Goal: Task Accomplishment & Management: Manage account settings

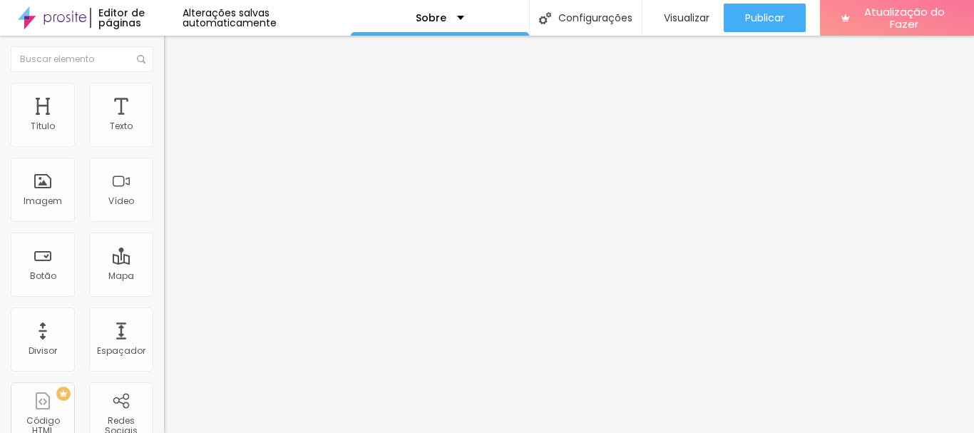
drag, startPoint x: 685, startPoint y: 67, endPoint x: 70, endPoint y: 201, distance: 629.8
click at [173, 123] on font "Trocar imagem" at bounding box center [207, 117] width 69 height 12
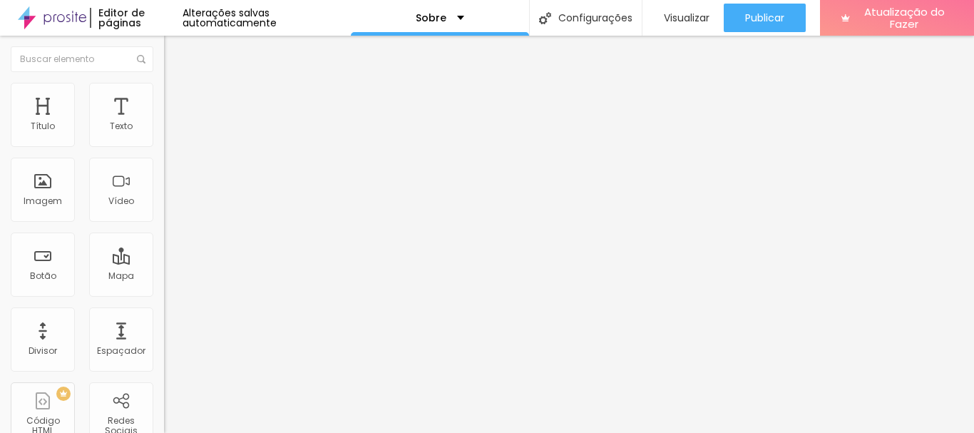
click at [164, 223] on span "Original" at bounding box center [181, 217] width 34 height 12
click at [164, 240] on span "Padrão" at bounding box center [180, 234] width 32 height 12
click at [164, 254] on span "Quadrado" at bounding box center [187, 248] width 46 height 12
click at [164, 232] on span "Cinema" at bounding box center [182, 226] width 36 height 12
click at [164, 262] on span "Original" at bounding box center [181, 256] width 34 height 12
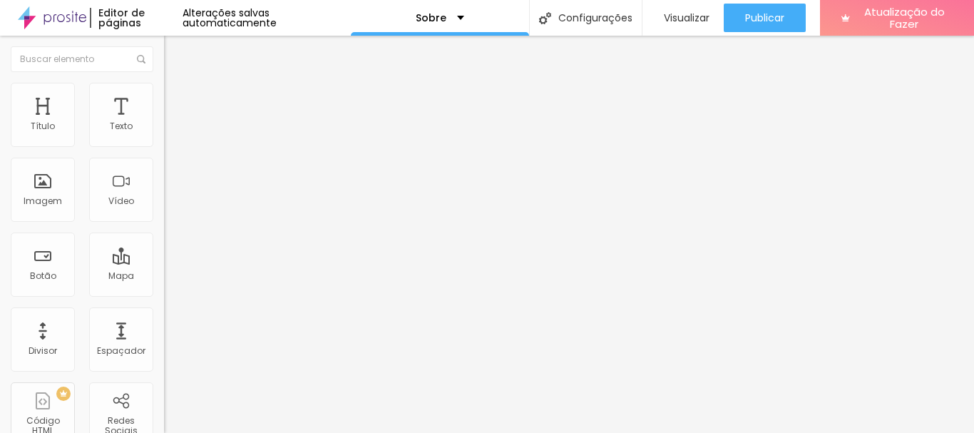
click at [164, 180] on img at bounding box center [169, 175] width 10 height 10
click at [164, 203] on img at bounding box center [169, 198] width 10 height 10
click at [164, 192] on img at bounding box center [169, 187] width 10 height 10
click at [164, 144] on input "text" at bounding box center [249, 137] width 171 height 14
type input "[PERSON_NAME] Fotoarte"
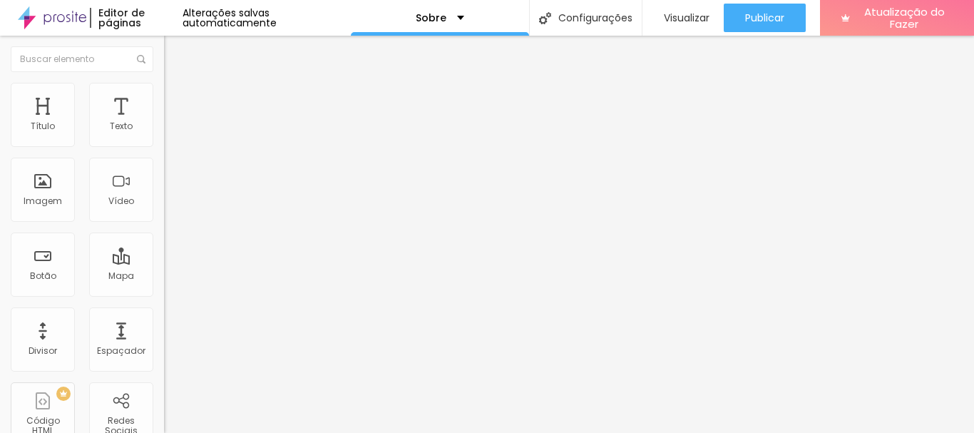
click at [164, 91] on img at bounding box center [170, 89] width 13 height 13
type input "95"
type input "90"
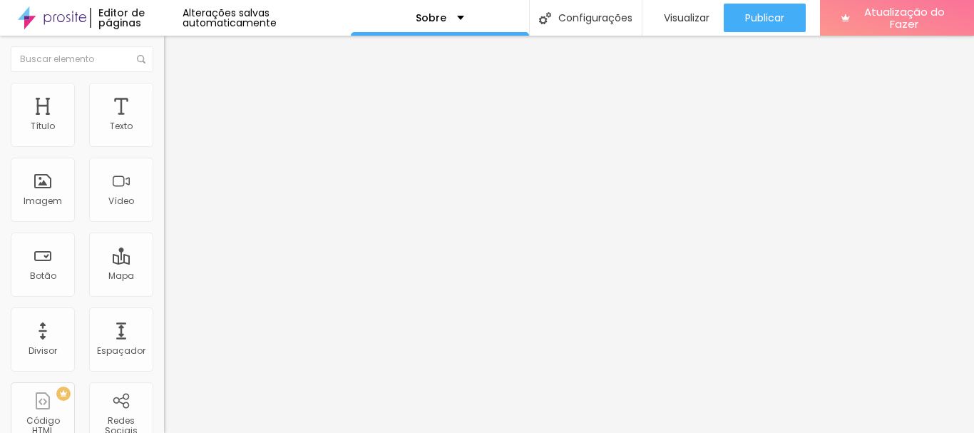
type input "85"
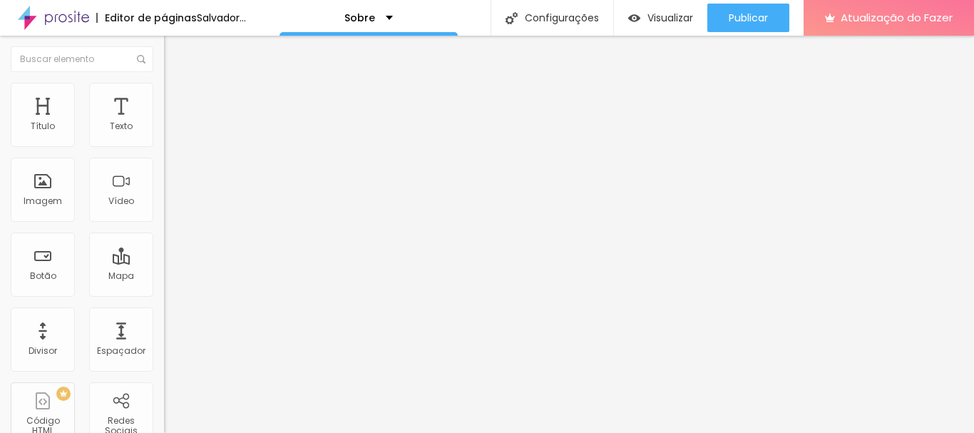
drag, startPoint x: 150, startPoint y: 153, endPoint x: 128, endPoint y: 155, distance: 22.2
type input "85"
click at [164, 146] on input "range" at bounding box center [210, 140] width 92 height 11
type input "80"
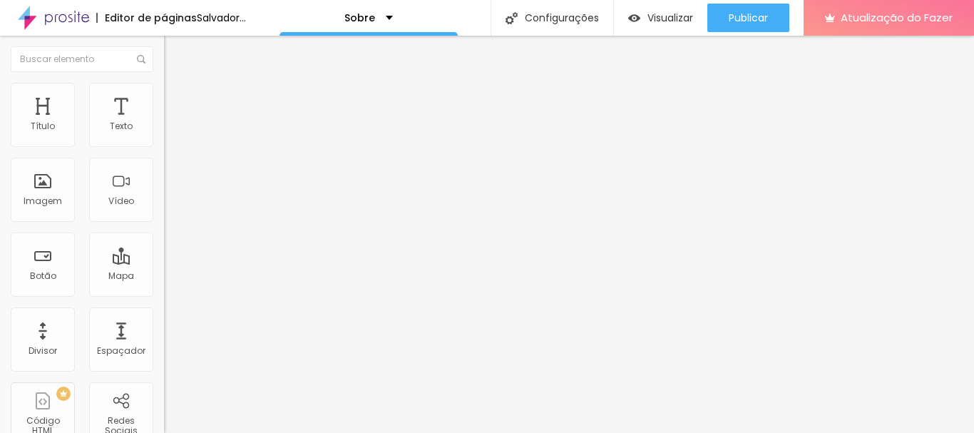
click at [164, 146] on input "range" at bounding box center [210, 140] width 92 height 11
click at [177, 84] on font "Conteúdo" at bounding box center [199, 78] width 44 height 12
click at [164, 180] on img at bounding box center [169, 175] width 10 height 10
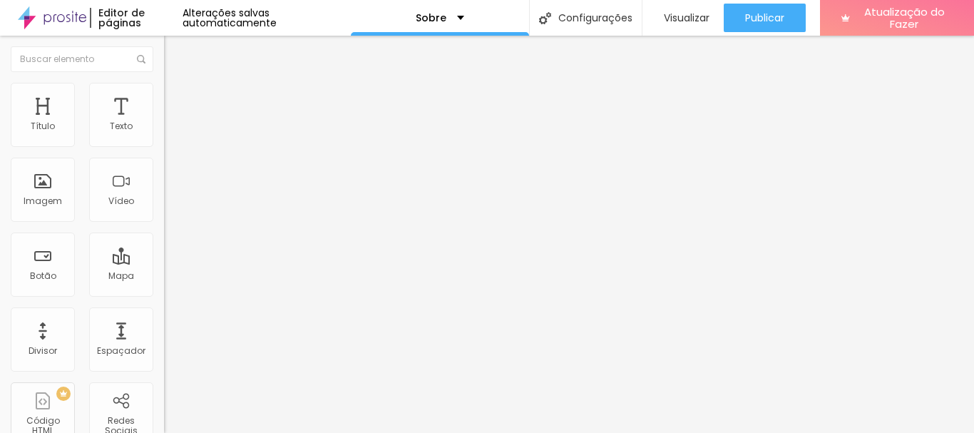
click at [164, 97] on img at bounding box center [170, 103] width 13 height 13
type input "2"
type input "13"
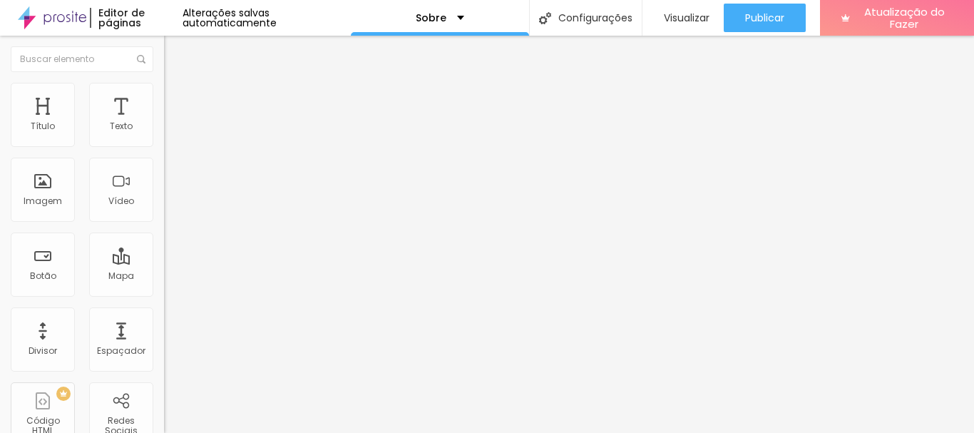
type input "9"
type input "4"
type input "3"
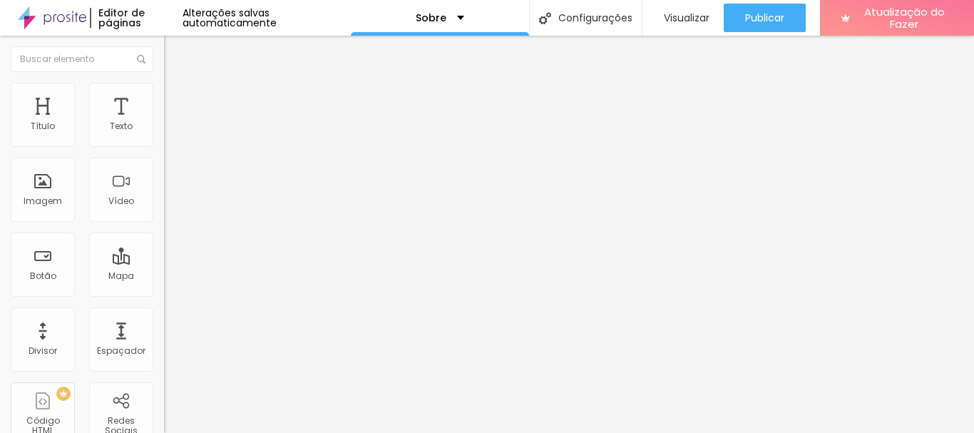
type input "3"
type input "2"
type input "1"
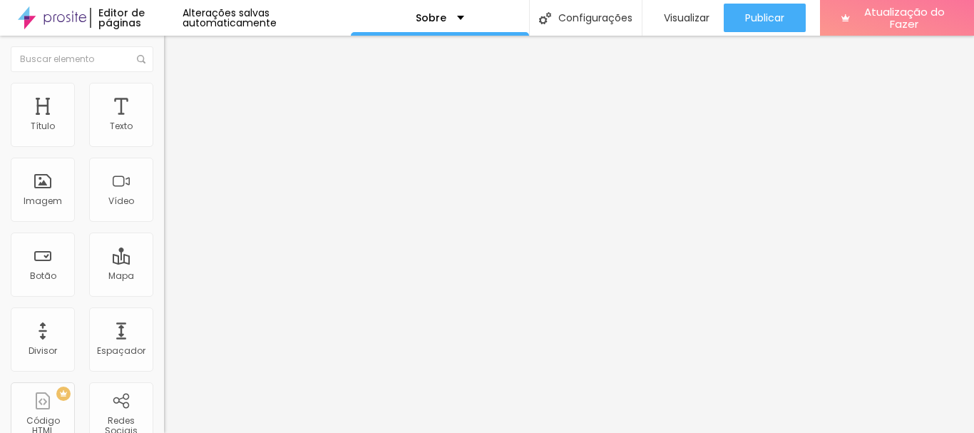
type input "0"
click at [164, 277] on input "range" at bounding box center [210, 282] width 92 height 11
type input "4"
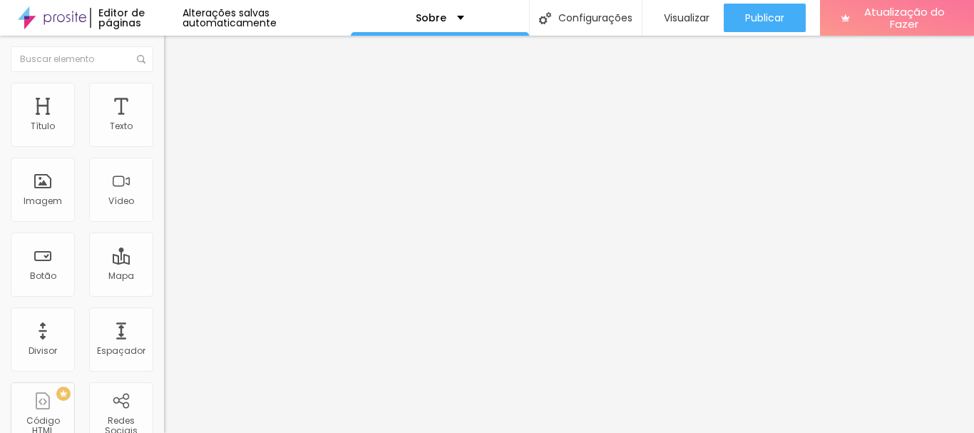
type input "17"
type input "27"
type input "31"
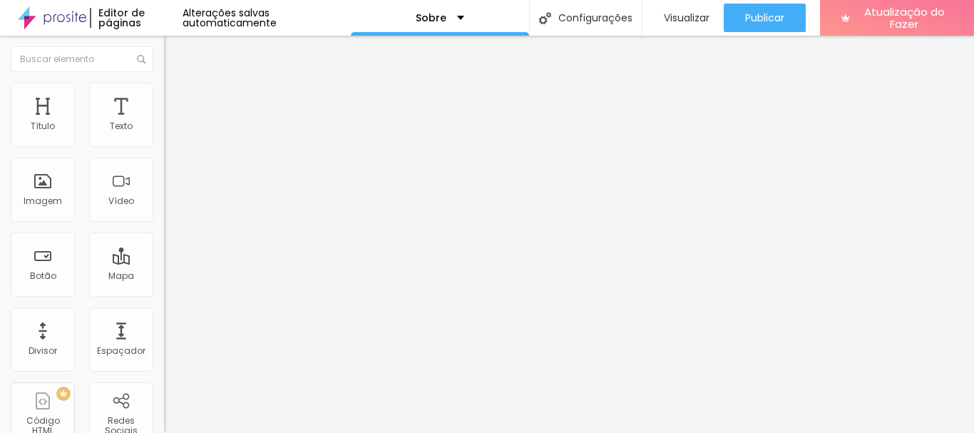
type input "31"
type input "27"
type input "17"
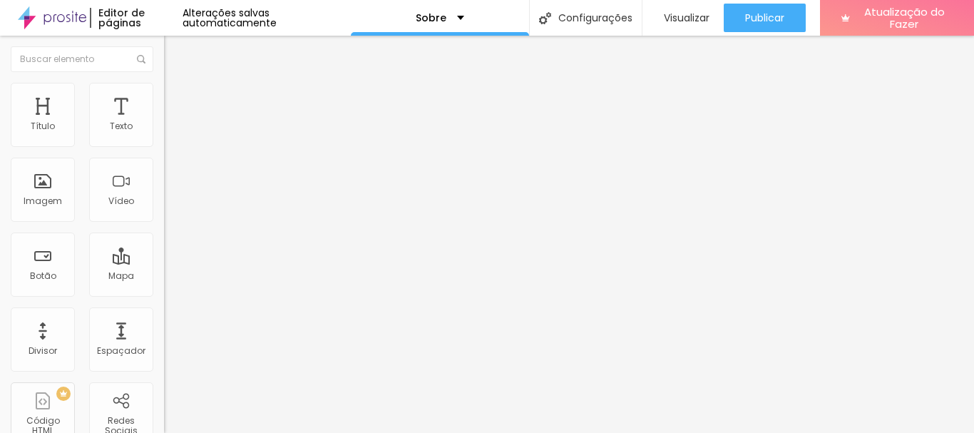
type input "14"
type input "12"
type input "11"
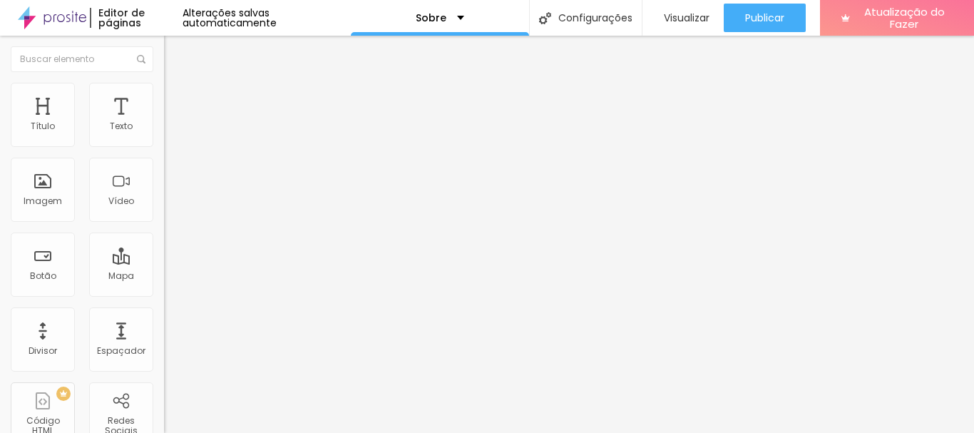
type input "11"
type input "10"
type input "8"
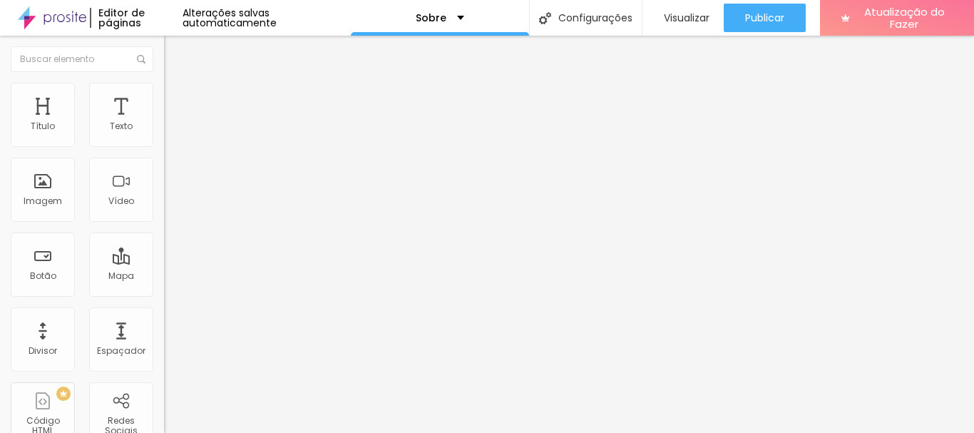
type input "7"
type input "6"
type input "5"
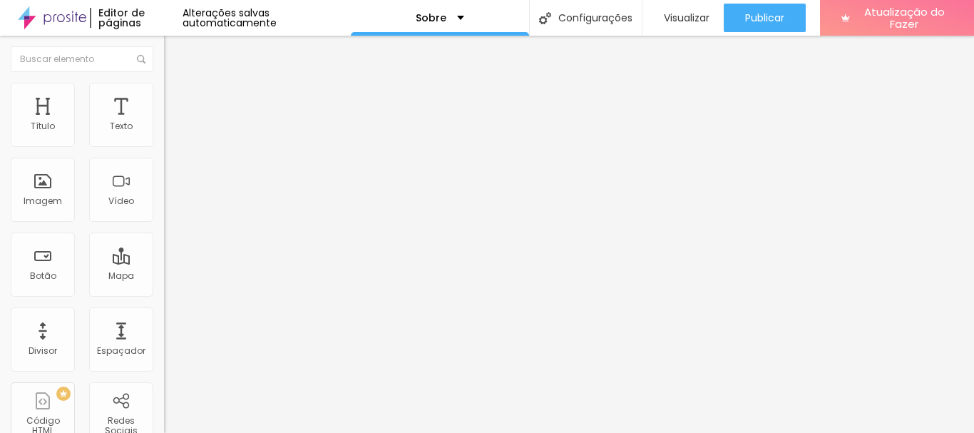
type input "5"
type input "4"
type input "2"
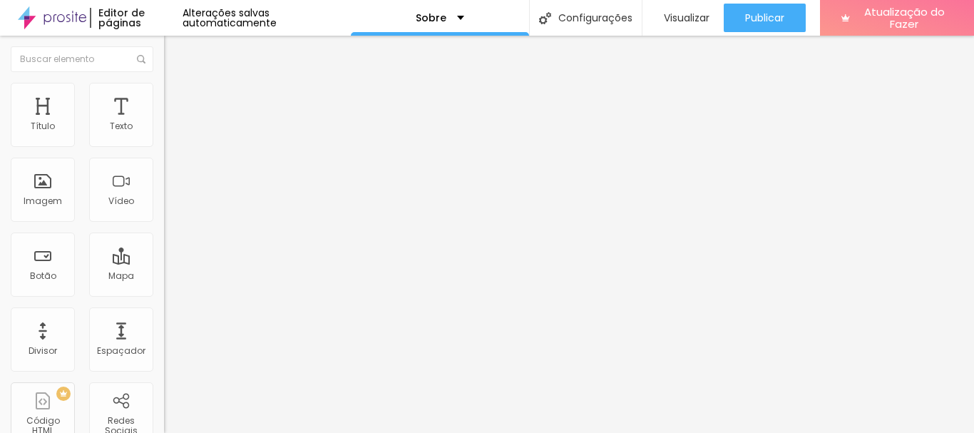
type input "1"
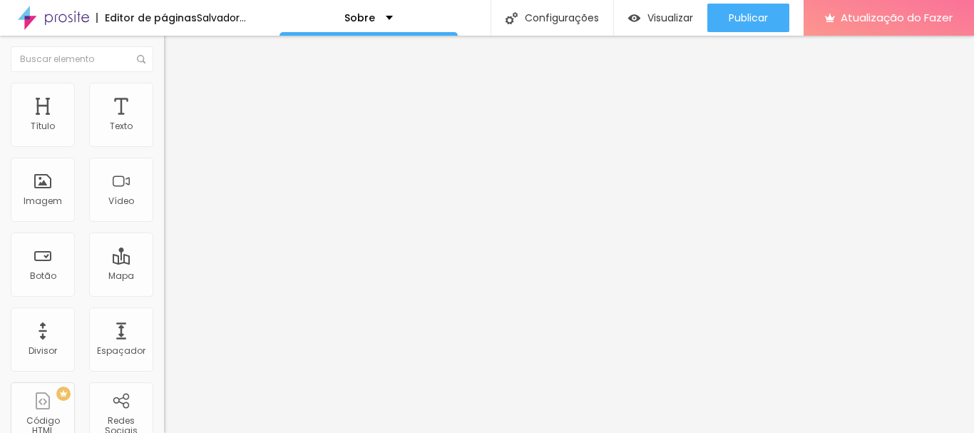
type input "0"
click at [177, 98] on font "Estilo" at bounding box center [188, 92] width 22 height 12
click at [177, 84] on font "Conteúdo" at bounding box center [199, 78] width 44 height 12
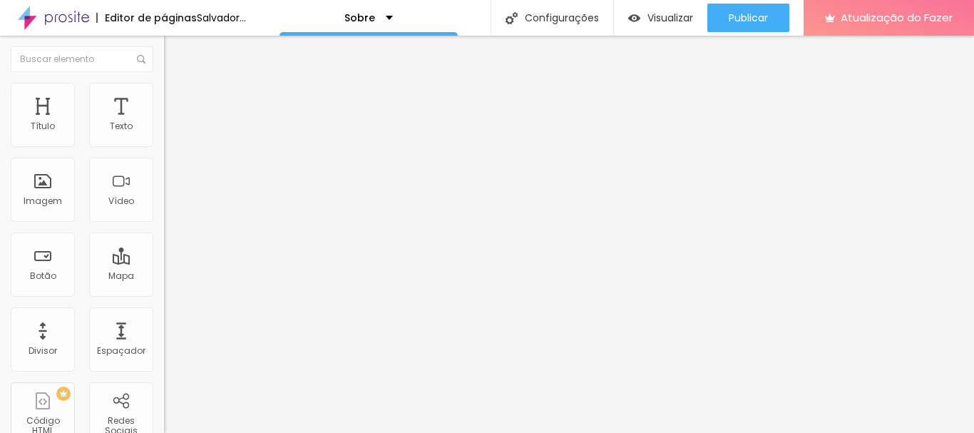
click at [177, 97] on font "Estilo" at bounding box center [188, 92] width 22 height 12
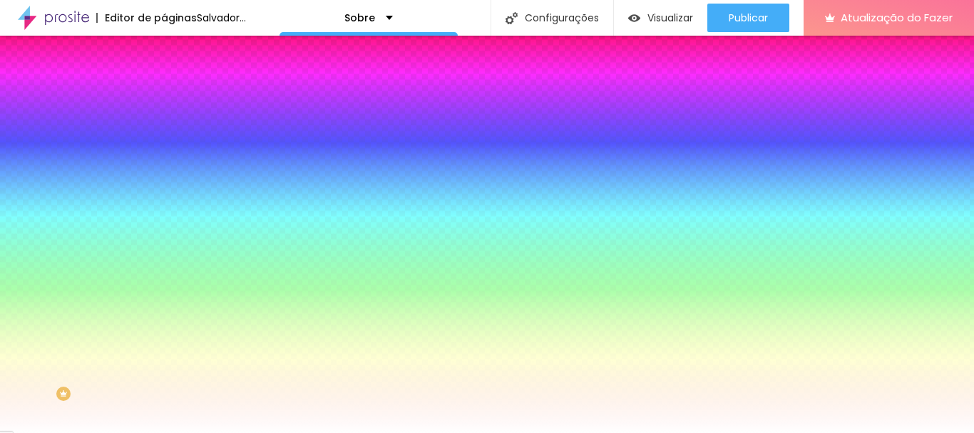
click at [164, 97] on li "Avançado" at bounding box center [246, 104] width 164 height 14
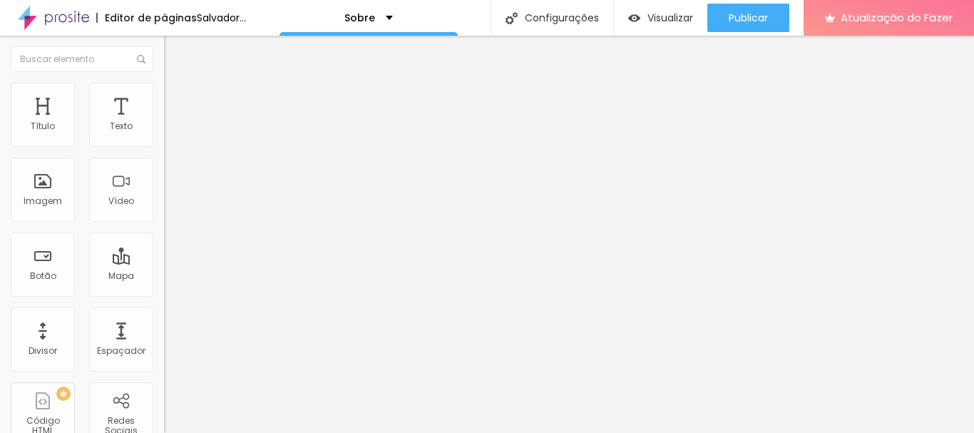
click at [177, 84] on font "Conteúdo" at bounding box center [199, 78] width 44 height 12
click at [164, 92] on img at bounding box center [170, 89] width 13 height 13
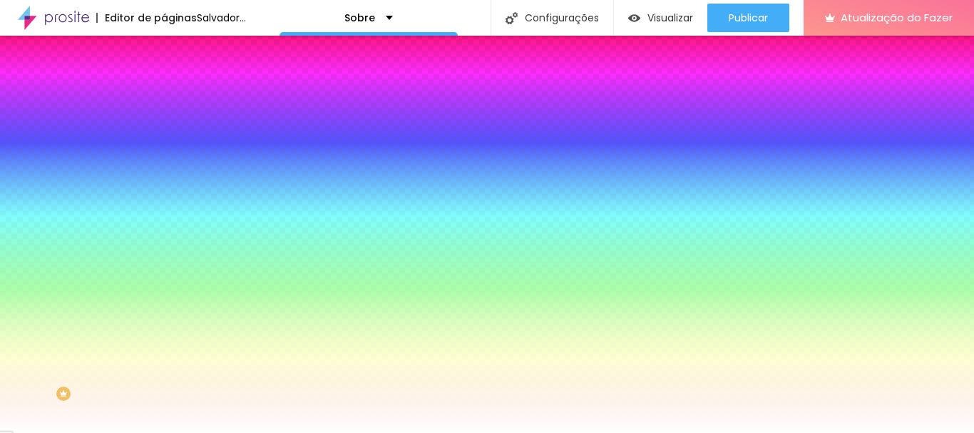
click at [164, 136] on div at bounding box center [246, 136] width 164 height 0
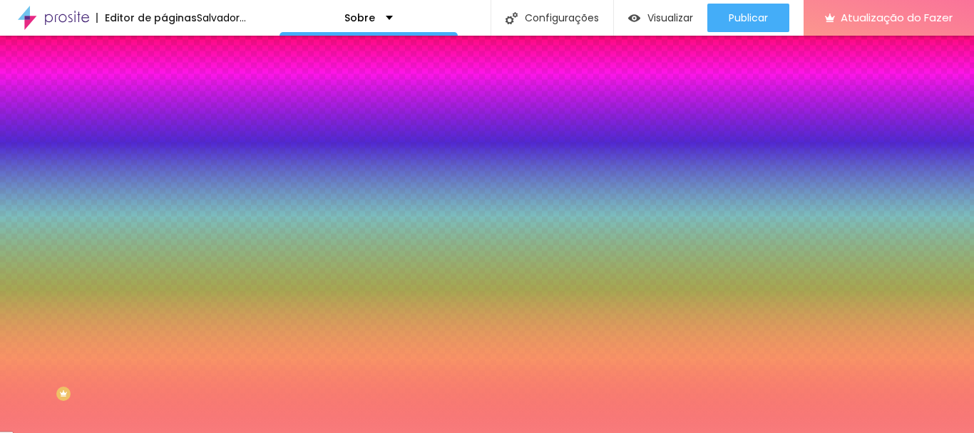
click at [69, 164] on div at bounding box center [487, 216] width 974 height 433
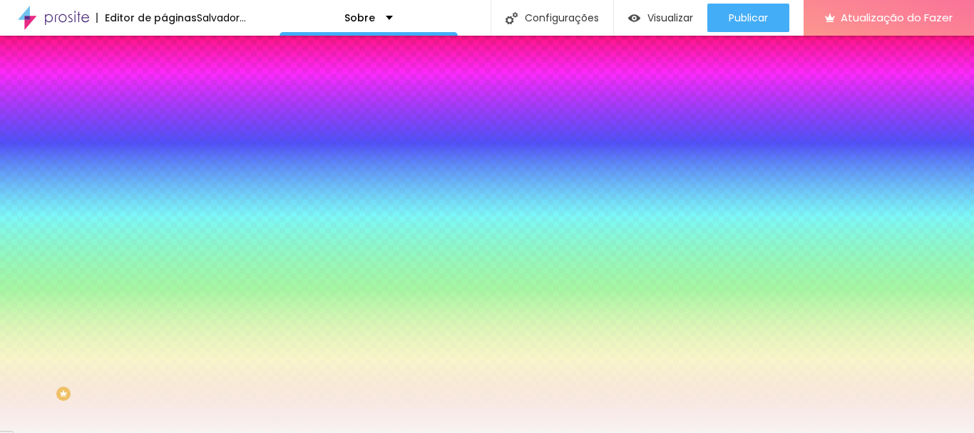
click at [24, 164] on div at bounding box center [487, 216] width 974 height 433
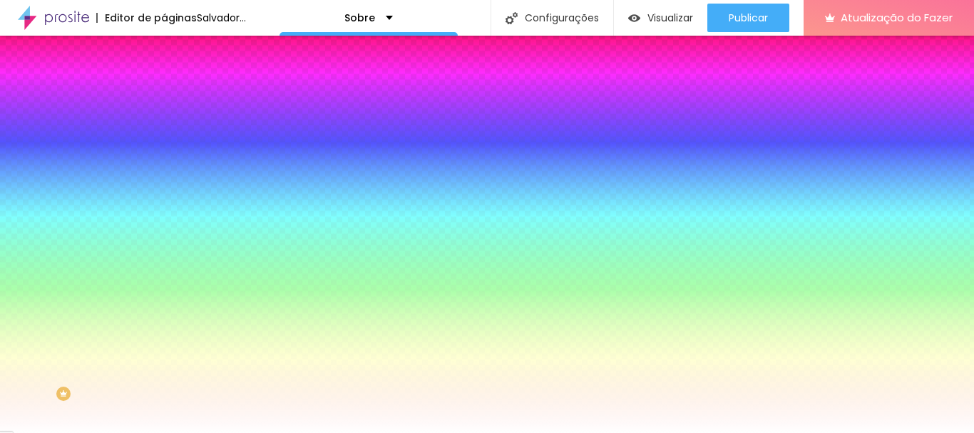
type input "#FFFFFF"
drag, startPoint x: 24, startPoint y: 165, endPoint x: 18, endPoint y: 159, distance: 9.1
click at [164, 150] on div at bounding box center [246, 150] width 164 height 0
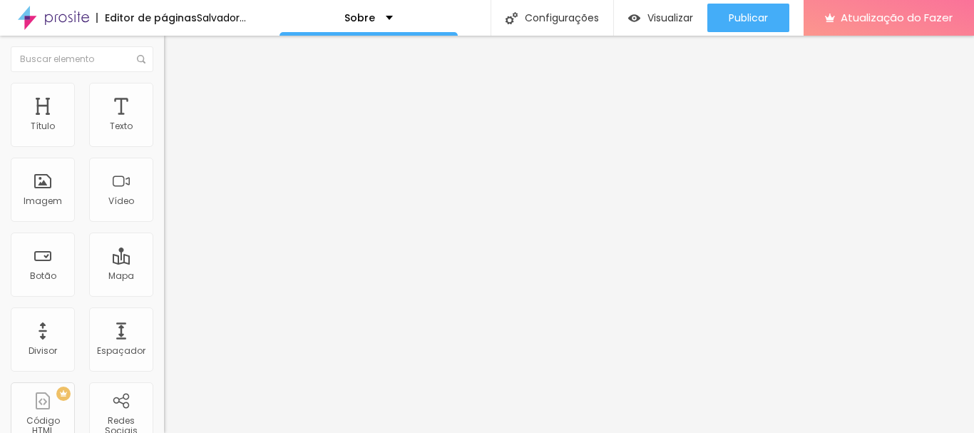
click at [177, 98] on font "Avançado" at bounding box center [200, 92] width 47 height 12
type input "1.5"
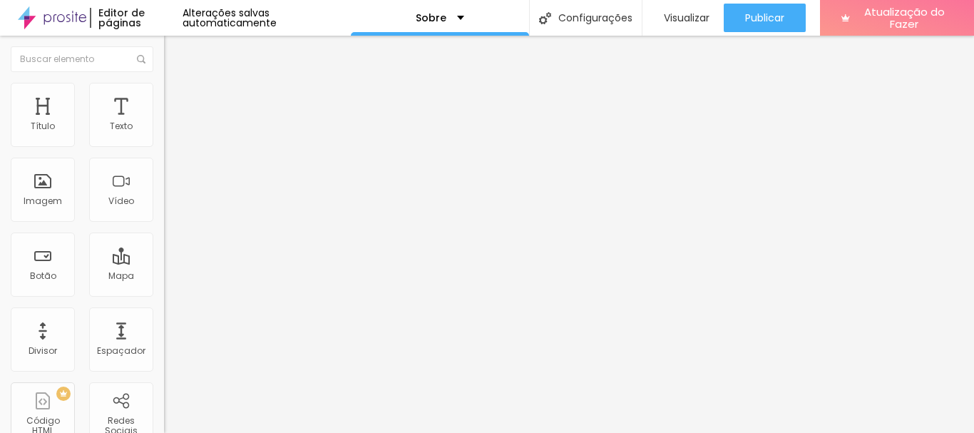
type input "0.3"
type input "0.4"
type input "0.3"
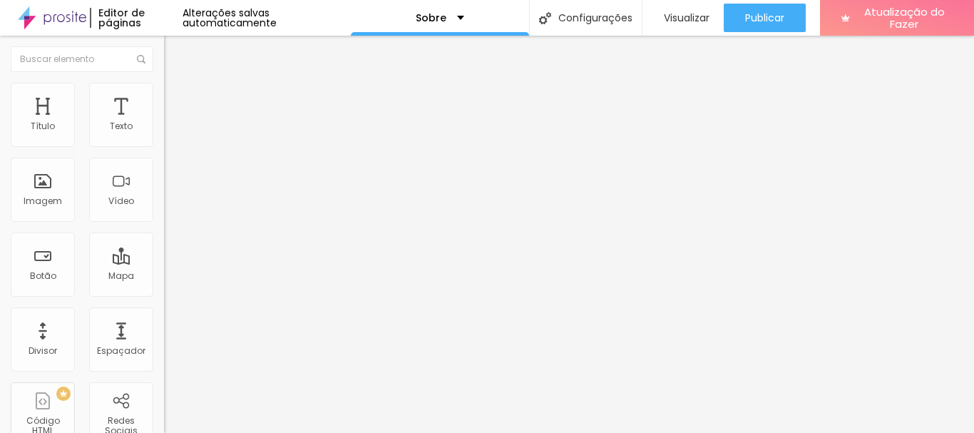
type input "0.3"
type input "0.2"
type input "0.1"
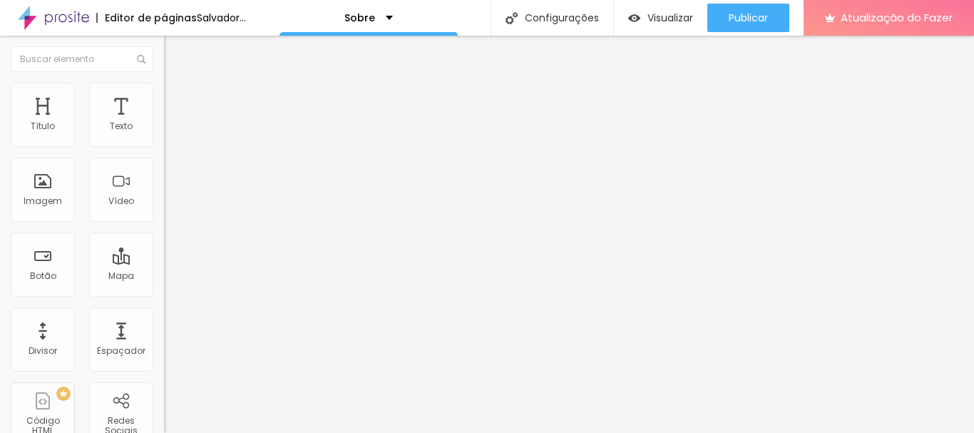
type input "0.1"
click at [177, 98] on font "Avançado" at bounding box center [200, 92] width 47 height 12
type input "7"
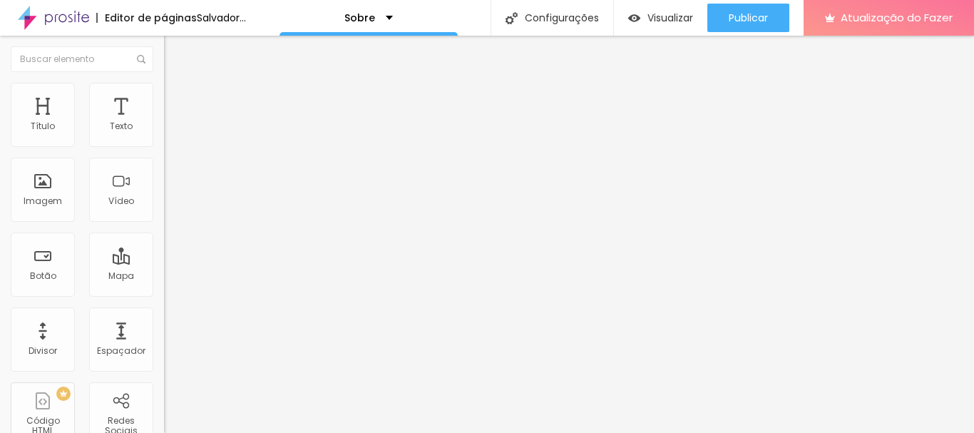
type input "5"
type input "0"
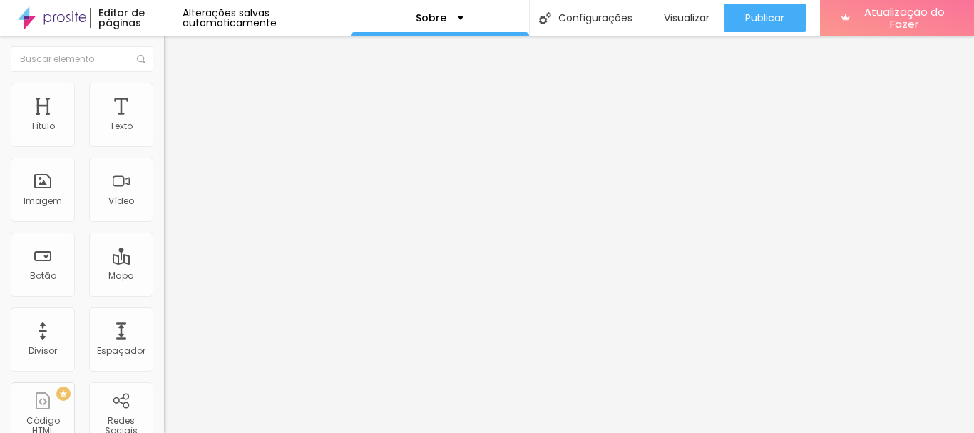
type input "1"
type input "2"
type input "5"
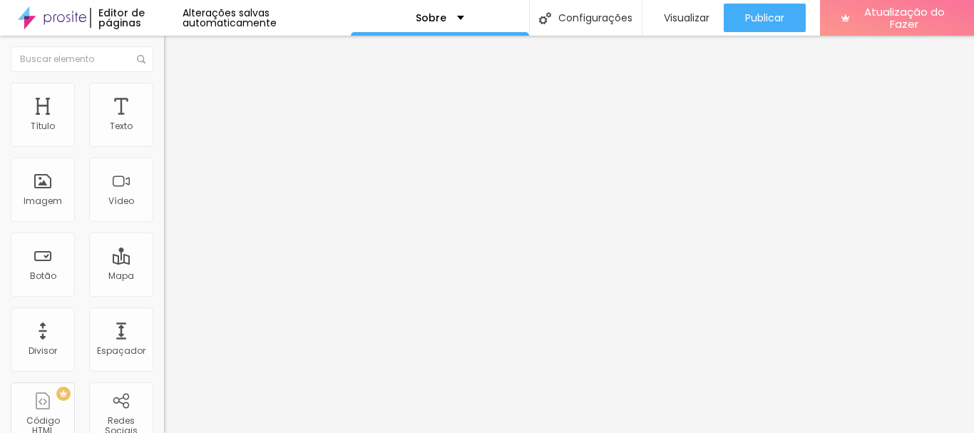
type input "5"
type input "6"
type input "8"
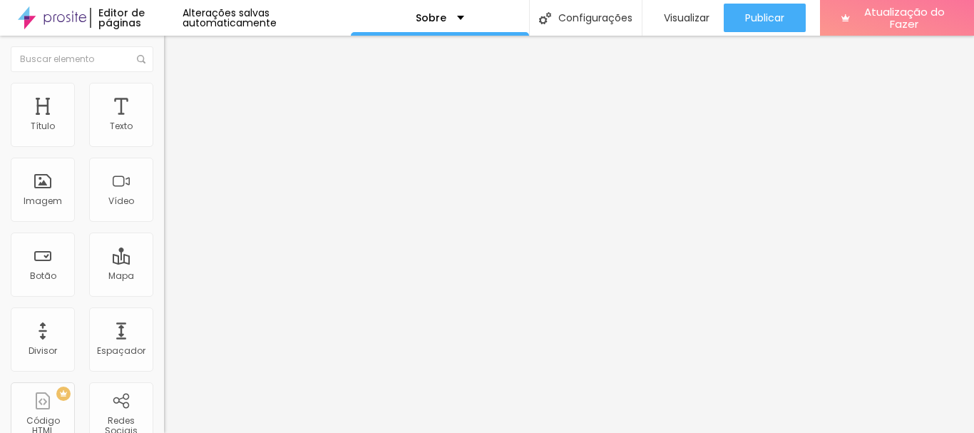
type input "9"
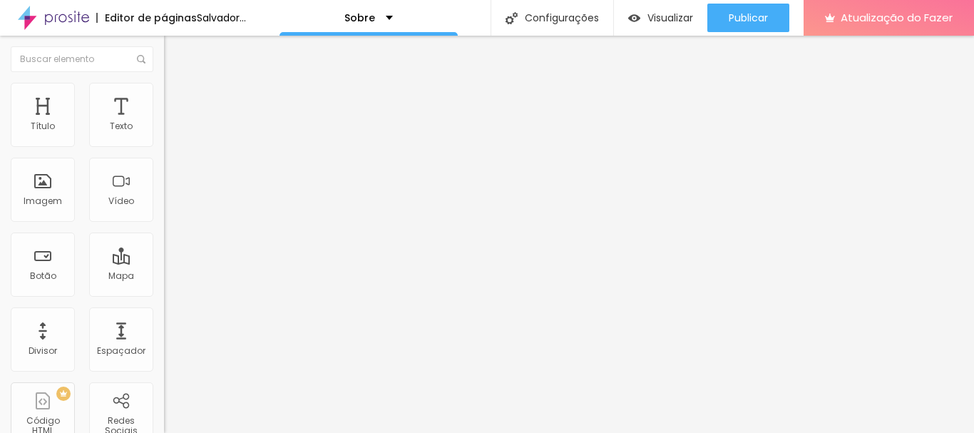
type input "10"
type input "11"
type input "10"
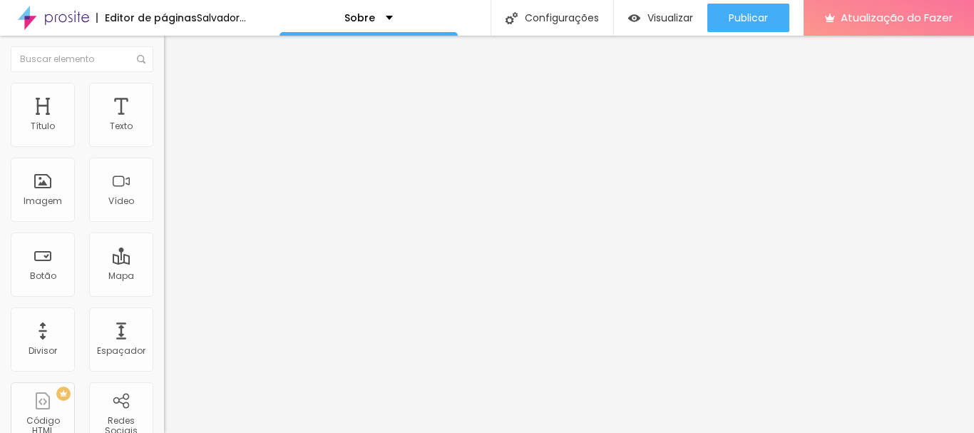
type input "10"
click at [164, 262] on input "range" at bounding box center [210, 267] width 92 height 11
type input "9"
type input "15"
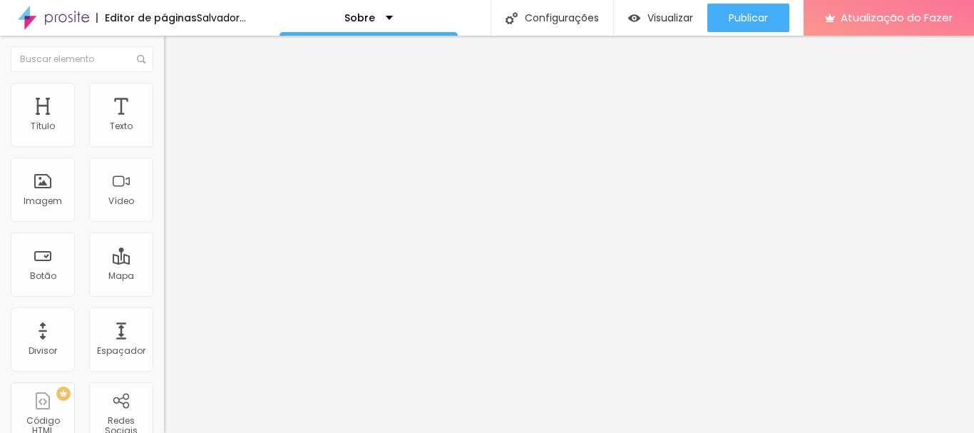
type input "15"
type input "13"
type input "12"
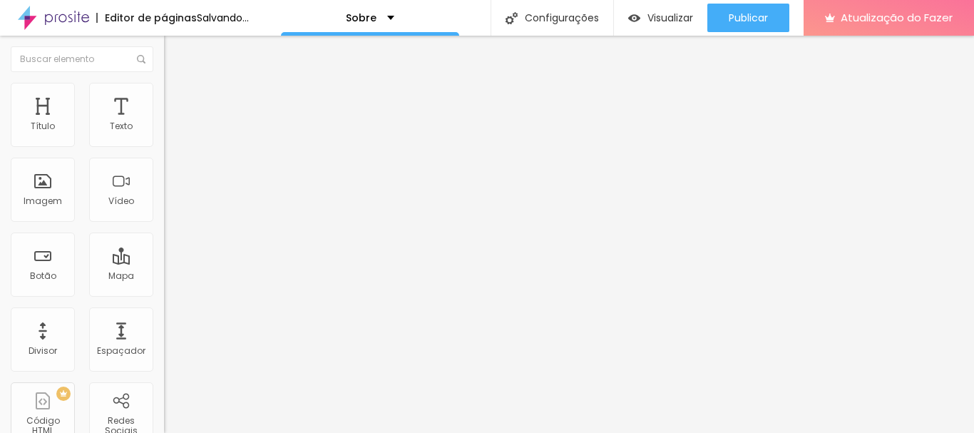
type input "11"
type input "10"
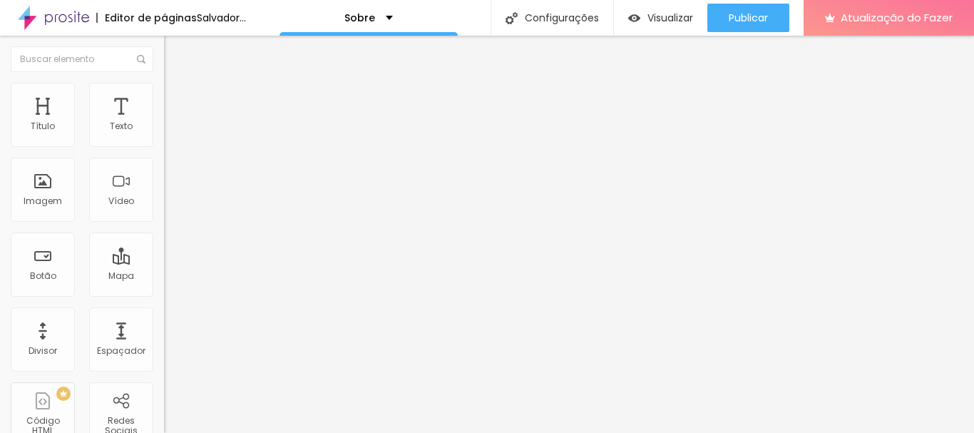
click at [164, 286] on font "Facebook" at bounding box center [185, 292] width 43 height 12
drag, startPoint x: 66, startPoint y: 233, endPoint x: 26, endPoint y: 232, distance: 39.2
paste input "[DOMAIN_NAME][URL]"
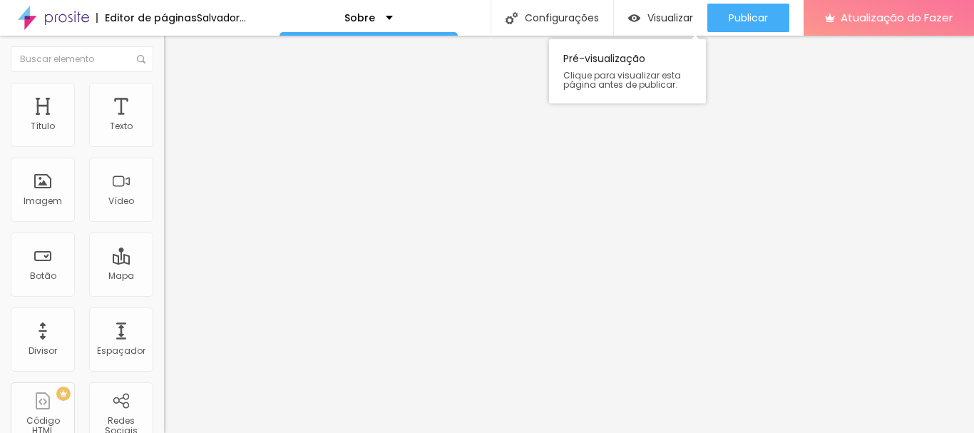
type input "[URL][DOMAIN_NAME]"
drag, startPoint x: 68, startPoint y: 262, endPoint x: 28, endPoint y: 262, distance: 39.9
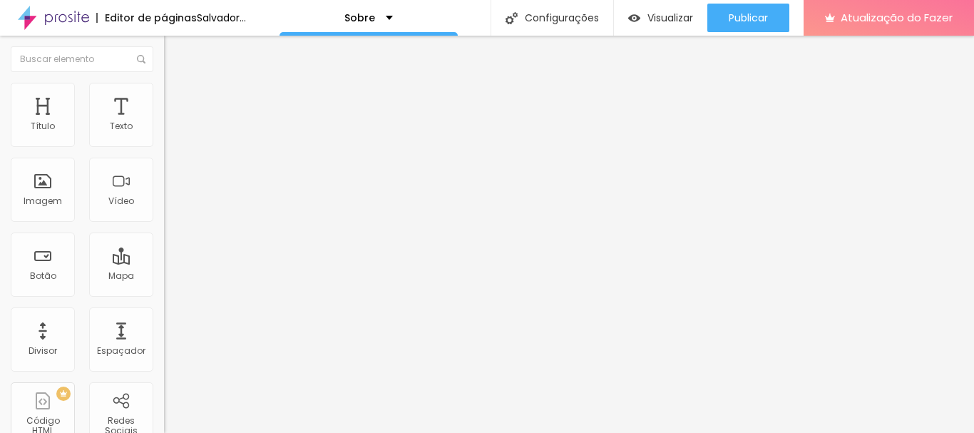
paste input "[DOMAIN_NAME][URL][DOMAIN_NAME]"
type input "[URL][DOMAIN_NAME][DOMAIN_NAME]"
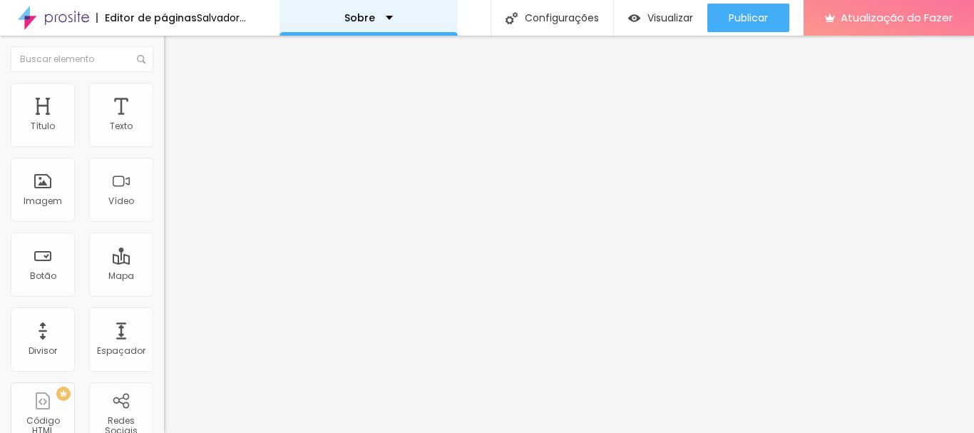
click at [393, 19] on div "Sobre" at bounding box center [368, 18] width 48 height 10
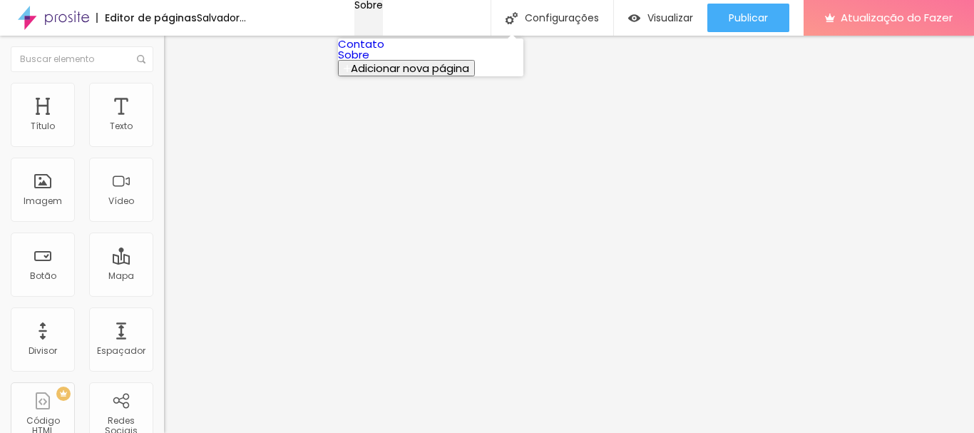
click at [383, 10] on div "Sobre" at bounding box center [368, 5] width 29 height 10
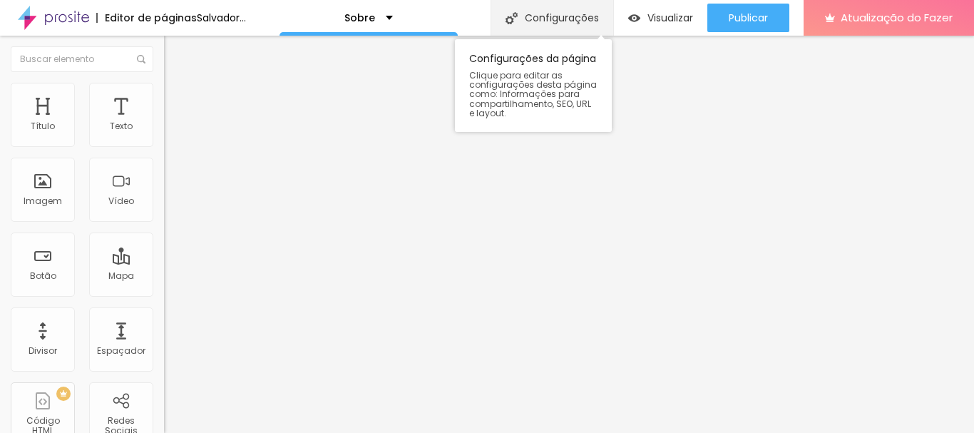
click at [599, 22] on font "Configurações" at bounding box center [562, 18] width 74 height 14
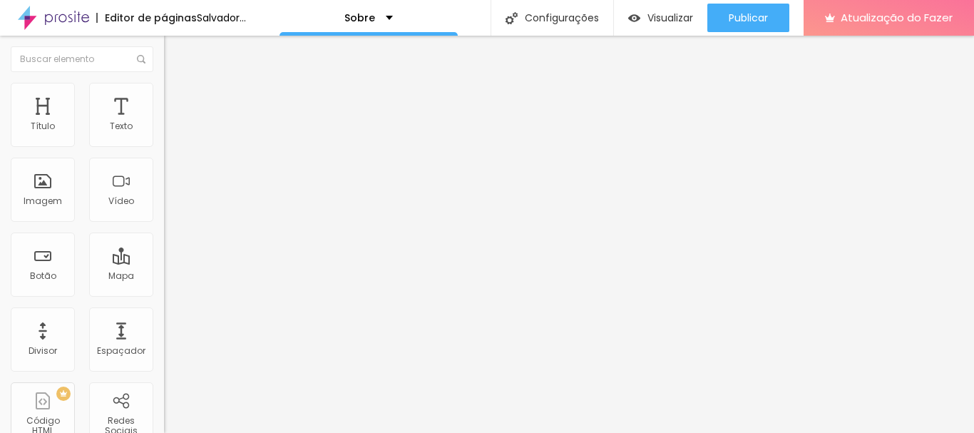
drag, startPoint x: 359, startPoint y: 285, endPoint x: 519, endPoint y: 282, distance: 160.5
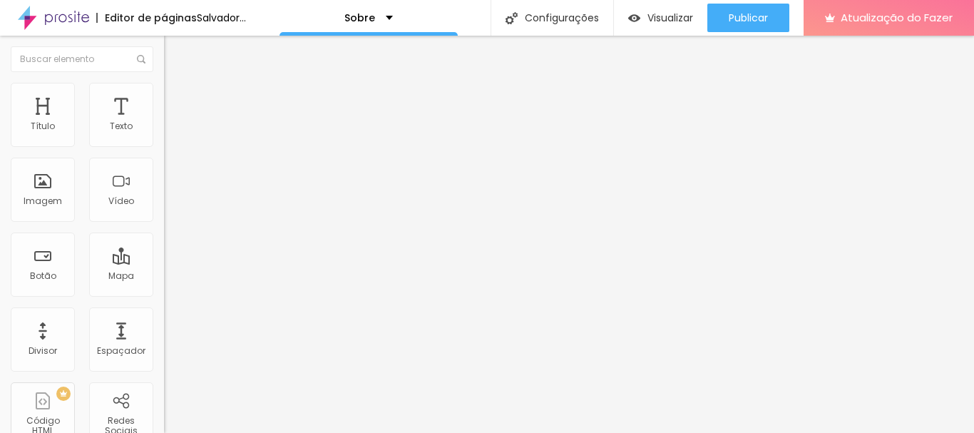
paste textarea "Formado em Arquitetura e Urbanismo pela UFBa, [PERSON_NAME] transita entre as l…"
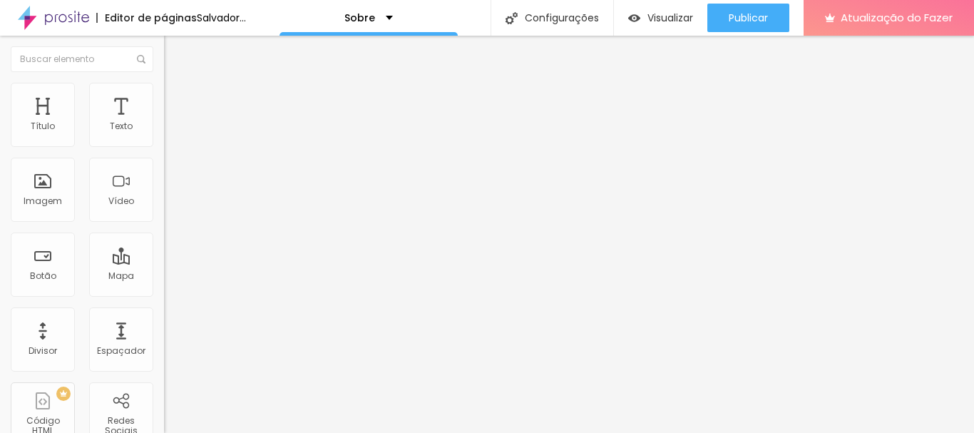
type textarea "Formado em Arquitetura e Urbanismo pela UFBa, [PERSON_NAME] transita entre as l…"
type textarea "f"
type textarea "animação, cinema, audiovisual, fotoarte, multiartista, [GEOGRAPHIC_DATA], [GEOG…"
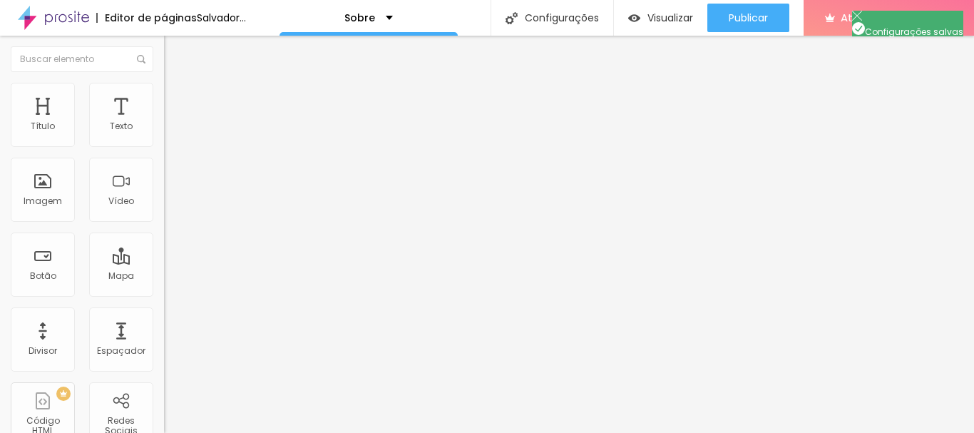
scroll to position [0, 0]
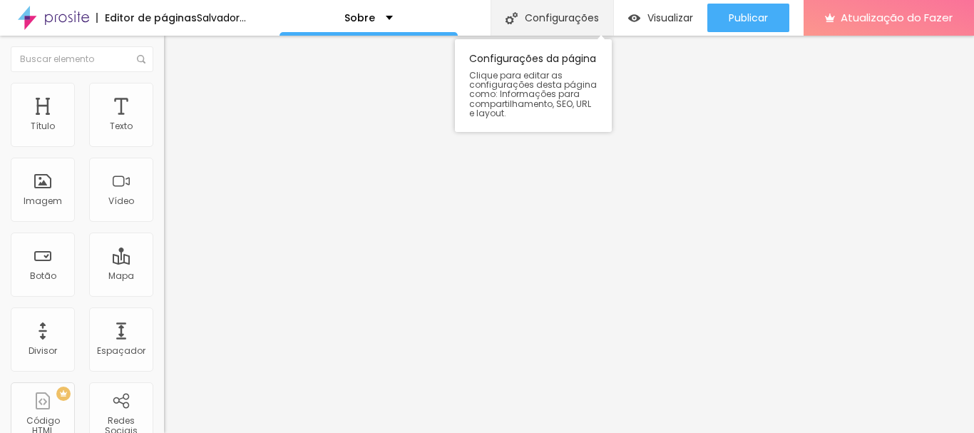
click at [559, 19] on font "Configurações" at bounding box center [562, 18] width 74 height 14
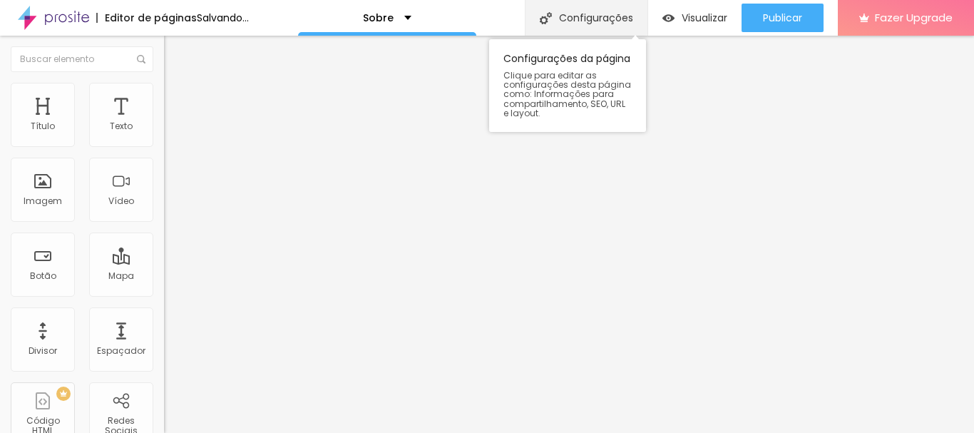
click at [590, 9] on div "Configurações" at bounding box center [586, 18] width 123 height 36
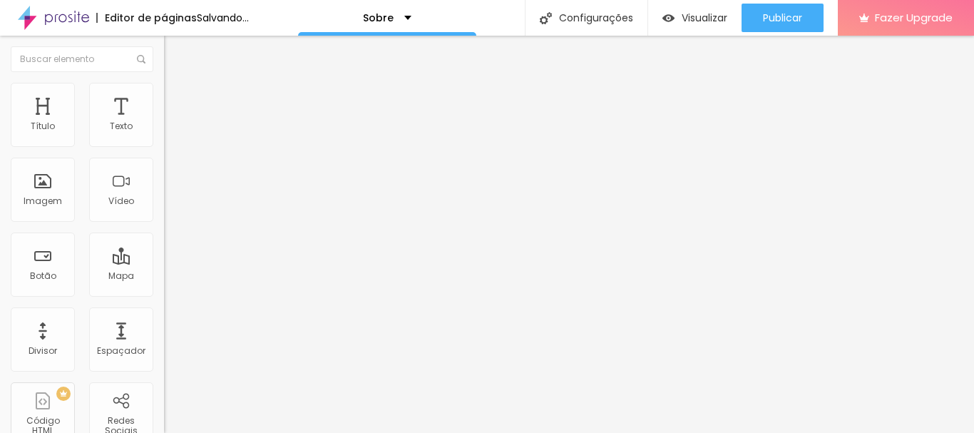
click at [112, 23] on div "Editor de páginas" at bounding box center [146, 18] width 101 height 10
click at [175, 52] on img "button" at bounding box center [180, 51] width 11 height 11
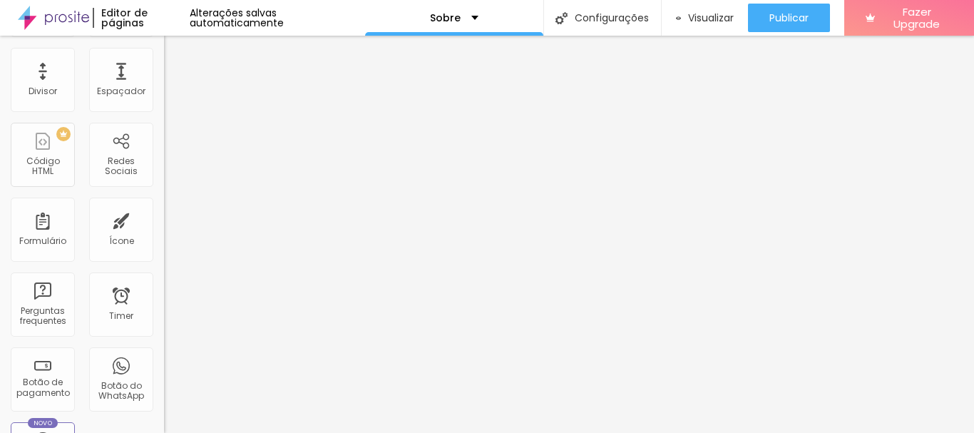
scroll to position [242, 0]
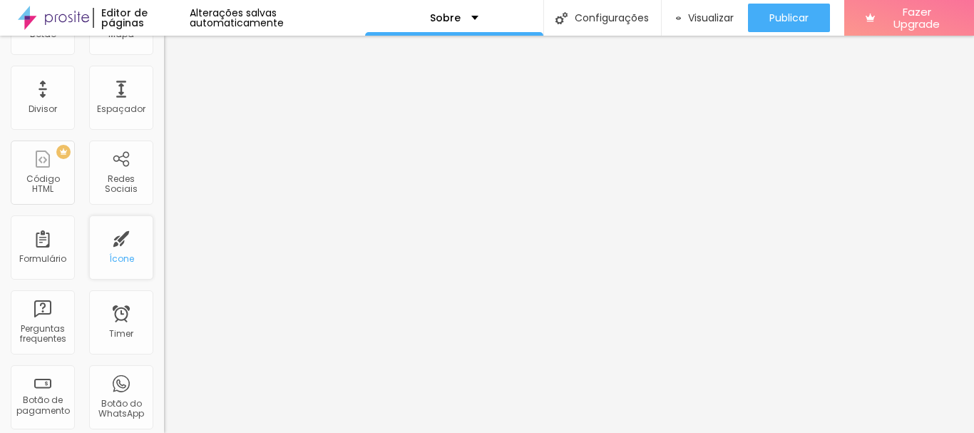
click at [113, 254] on div "Ícone" at bounding box center [121, 259] width 25 height 10
click at [111, 247] on div "Ícone" at bounding box center [121, 247] width 64 height 64
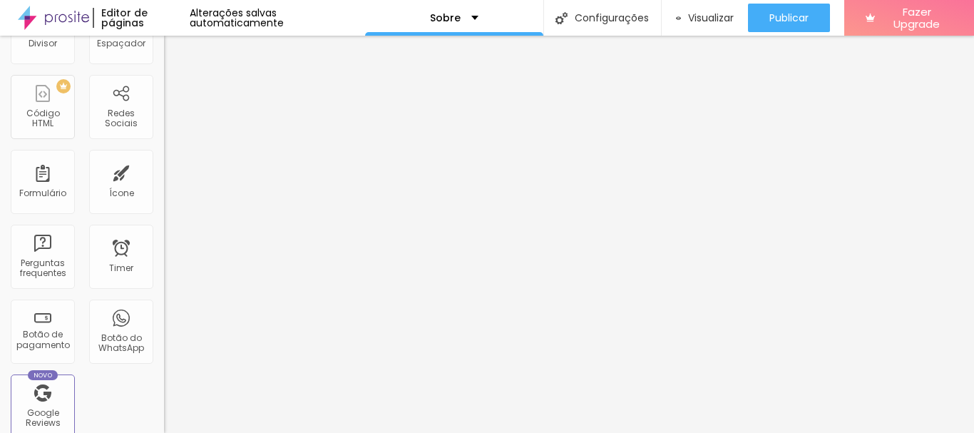
scroll to position [327, 0]
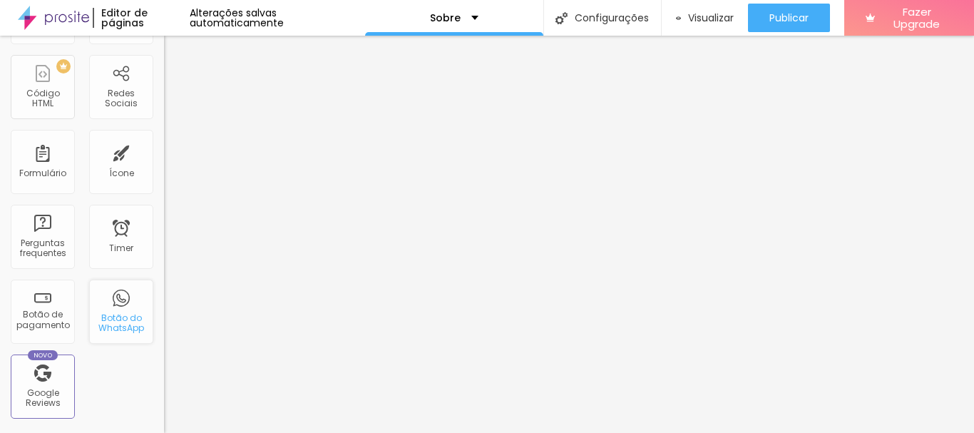
click at [116, 303] on div "Botão do WhatsApp" at bounding box center [121, 312] width 64 height 64
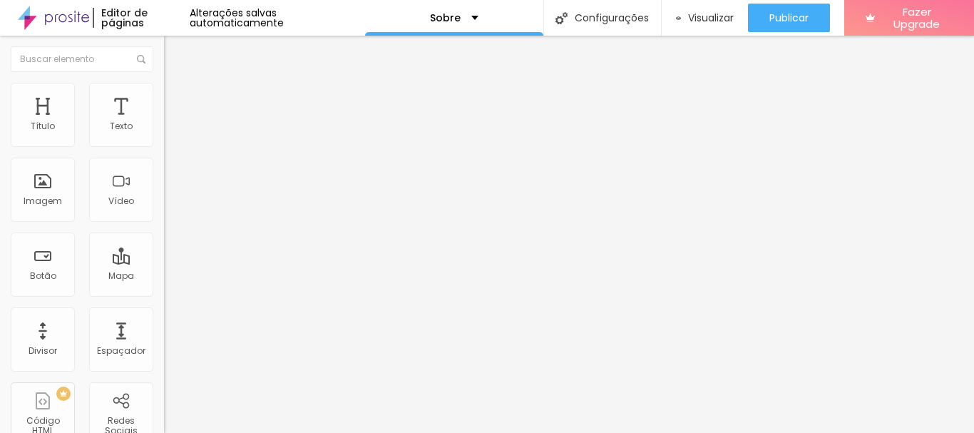
scroll to position [0, 0]
click at [173, 131] on span "Trocar icone" at bounding box center [204, 125] width 63 height 12
click at [175, 48] on img "button" at bounding box center [180, 51] width 11 height 11
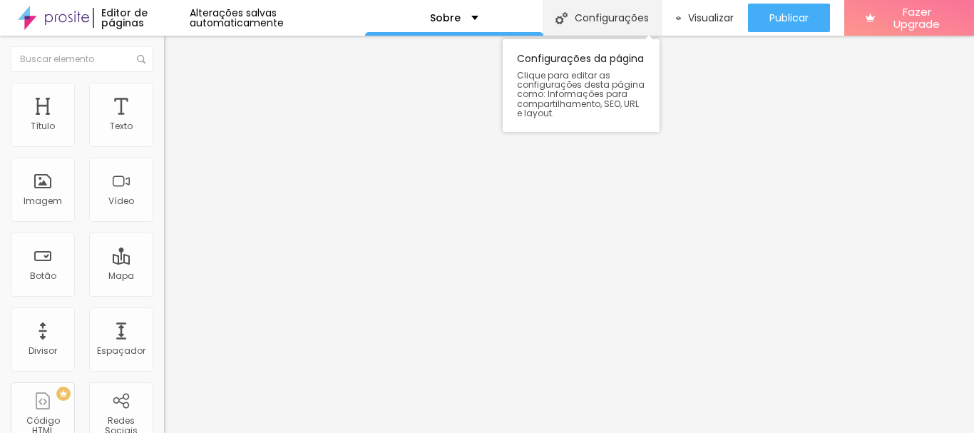
click at [570, 16] on div "Configurações" at bounding box center [602, 18] width 118 height 36
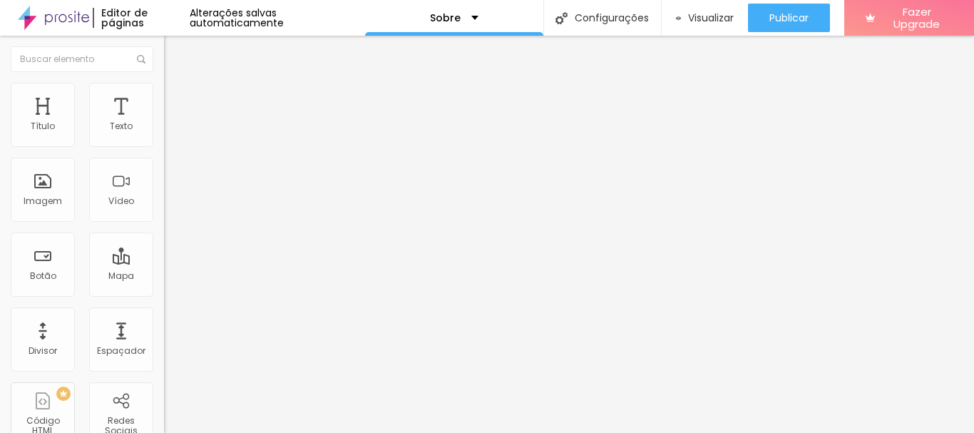
click at [466, 18] on div "Sobre" at bounding box center [454, 18] width 48 height 10
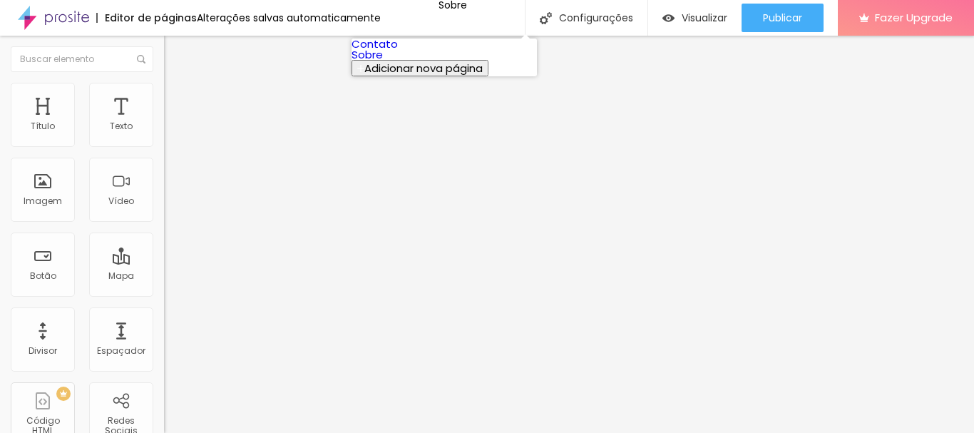
click at [398, 50] on link "Contato" at bounding box center [375, 43] width 46 height 15
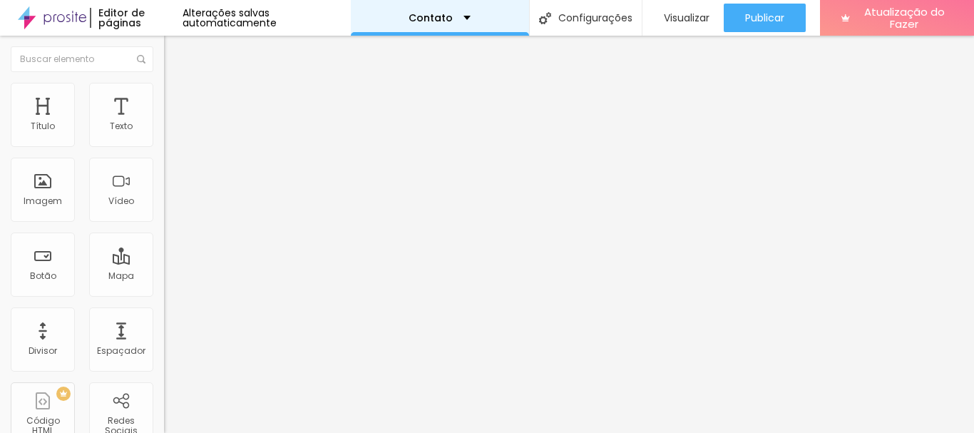
click at [458, 16] on div "Contato" at bounding box center [440, 18] width 62 height 10
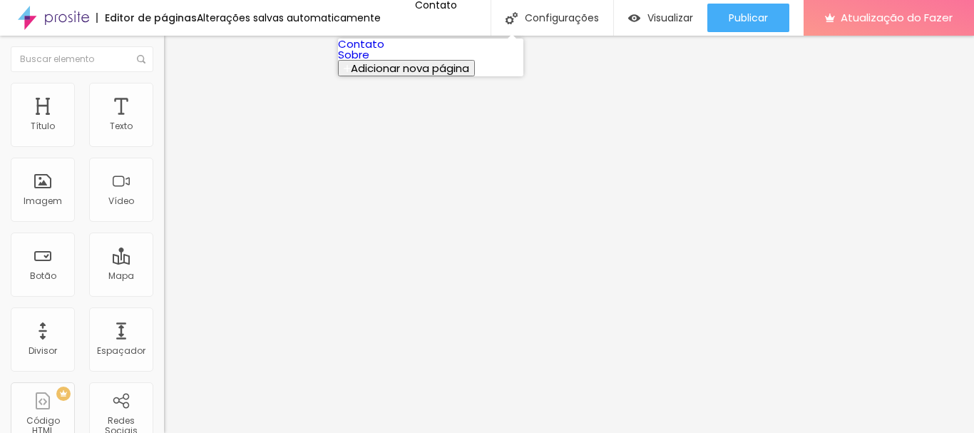
click at [369, 62] on link "Sobre" at bounding box center [353, 54] width 31 height 15
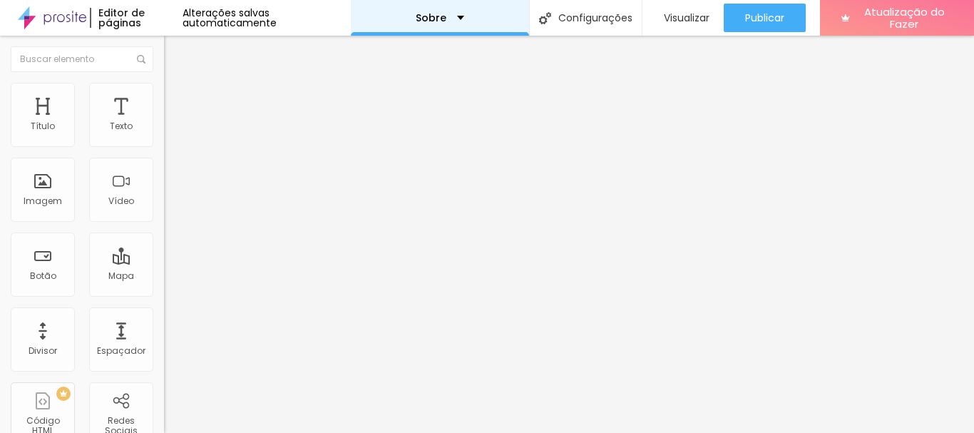
click at [456, 16] on div "Sobre" at bounding box center [440, 18] width 48 height 10
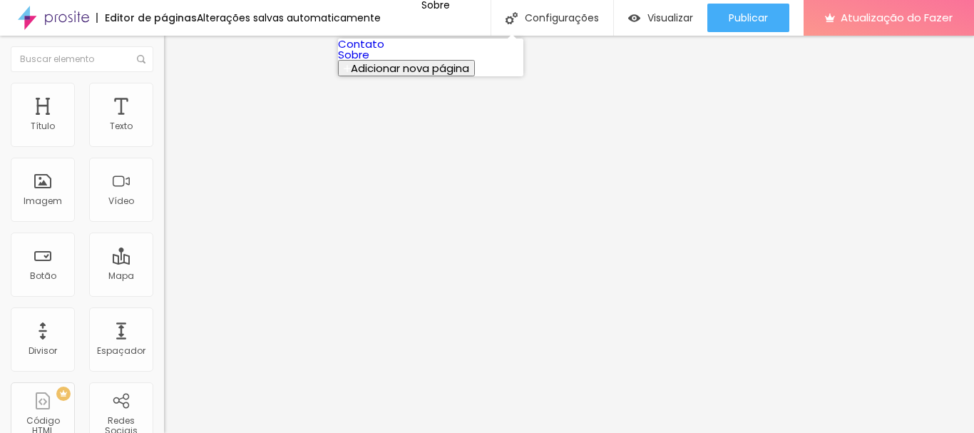
click at [384, 51] on link "Contato" at bounding box center [361, 43] width 46 height 15
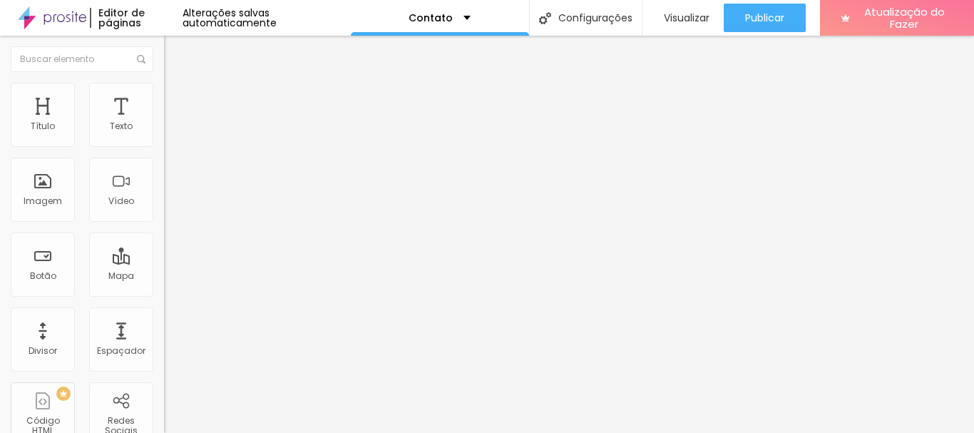
click at [164, 144] on img at bounding box center [169, 149] width 10 height 10
click at [164, 286] on font "Instagram" at bounding box center [187, 292] width 47 height 12
click at [164, 140] on img at bounding box center [246, 205] width 164 height 164
click at [164, 135] on img at bounding box center [246, 205] width 164 height 164
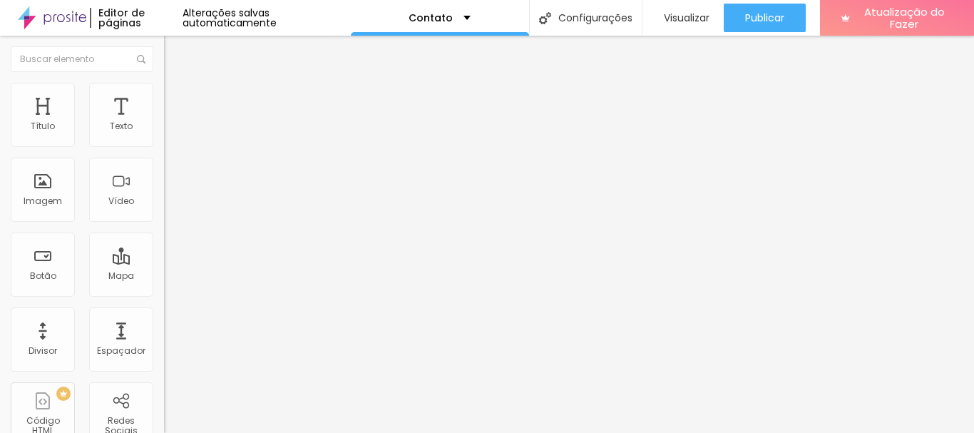
click at [164, 286] on font "Instagram" at bounding box center [187, 292] width 47 height 12
click at [164, 305] on div "TikTok" at bounding box center [246, 390] width 164 height 171
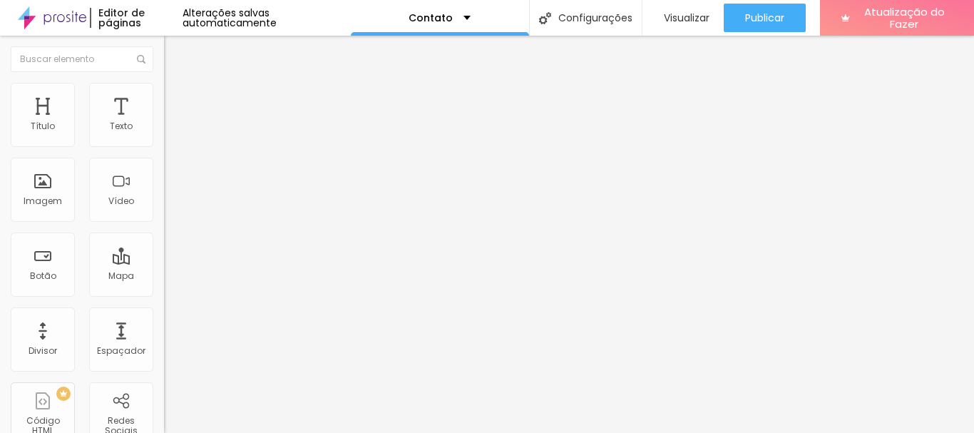
click at [164, 305] on div "TikTok" at bounding box center [246, 390] width 164 height 171
drag, startPoint x: 76, startPoint y: 227, endPoint x: 26, endPoint y: 232, distance: 50.1
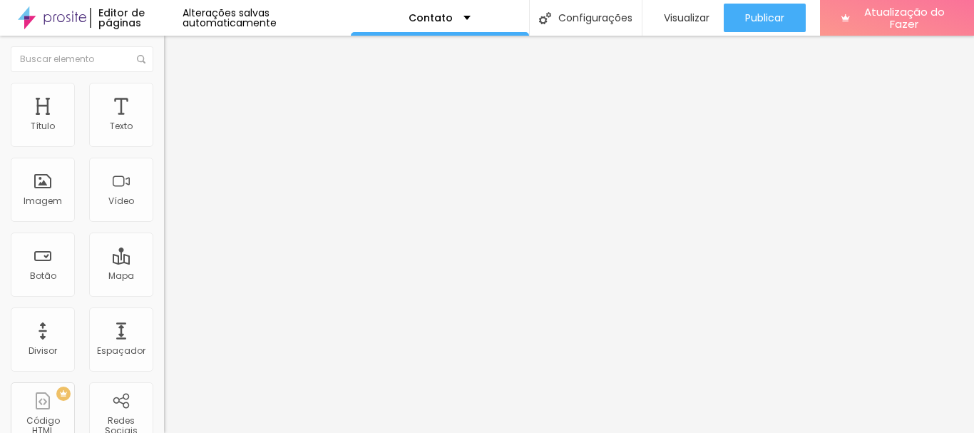
paste input "[DOMAIN_NAME][URL][DOMAIN_NAME]"
type input "[URL][DOMAIN_NAME][DOMAIN_NAME]"
click at [164, 343] on div "Editar nulo Conteúdo Estilo Avançado Instagram Rede social TikTok Endereço URL …" at bounding box center [246, 234] width 164 height 397
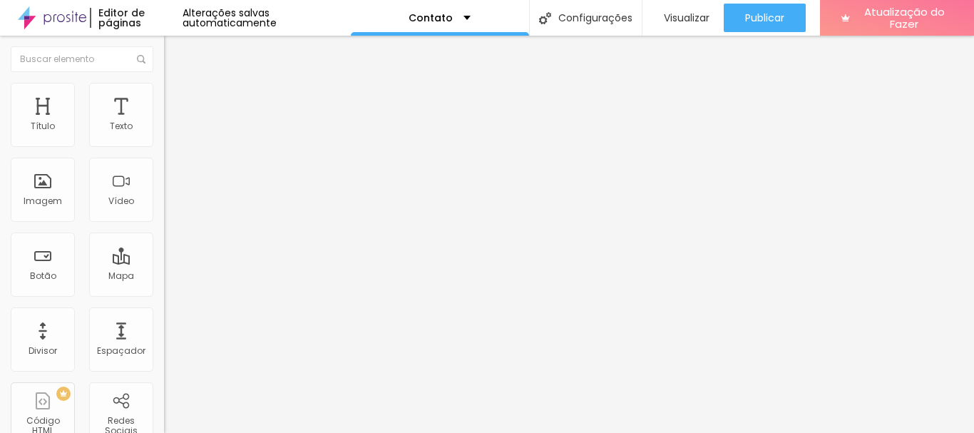
drag, startPoint x: 67, startPoint y: 262, endPoint x: 22, endPoint y: 264, distance: 44.9
paste input "[DOMAIN_NAME][URL]"
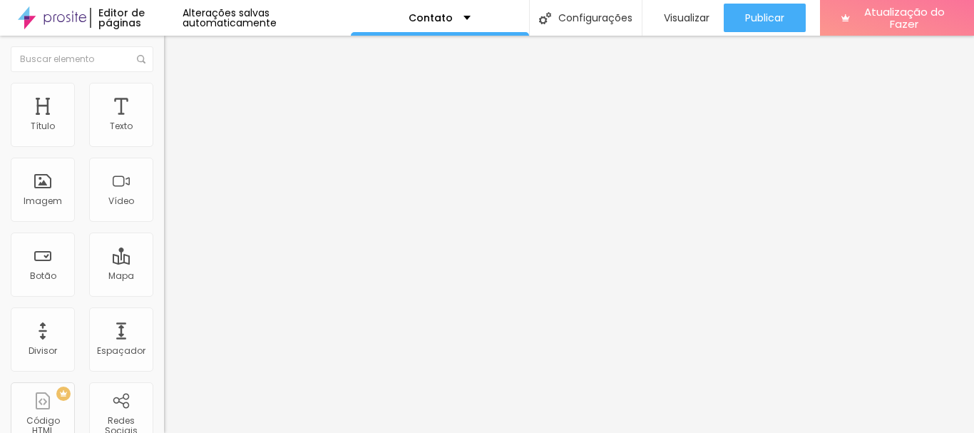
scroll to position [0, 79]
type input "[URL][DOMAIN_NAME]"
click at [164, 367] on div "Editar nulo Conteúdo Estilo Avançado Instagram Rede social TikTok Endereço URL …" at bounding box center [246, 234] width 164 height 397
click at [164, 286] on font "Instagram" at bounding box center [187, 292] width 47 height 12
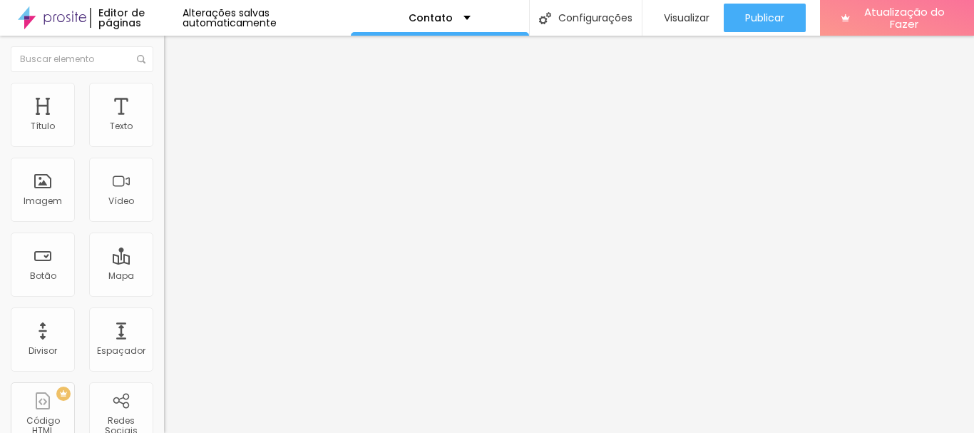
click at [164, 294] on span "Rede social" at bounding box center [189, 300] width 51 height 12
click at [164, 286] on font "Instagram" at bounding box center [187, 292] width 47 height 12
click at [164, 297] on img at bounding box center [169, 302] width 10 height 10
type input "[URL][DOMAIN_NAME]"
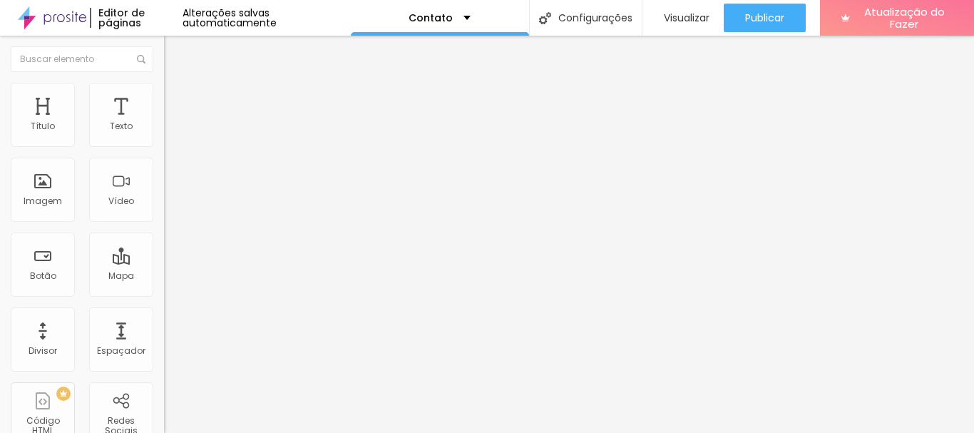
drag, startPoint x: 71, startPoint y: 265, endPoint x: 40, endPoint y: 264, distance: 30.7
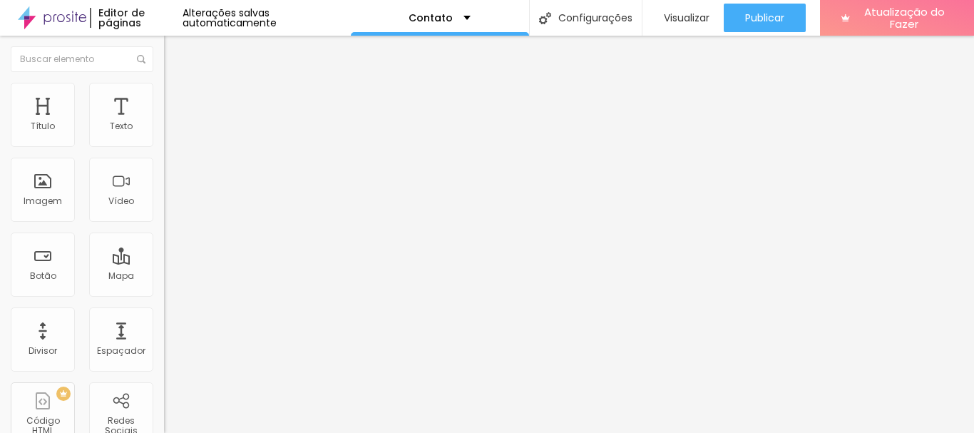
drag, startPoint x: 65, startPoint y: 262, endPoint x: 19, endPoint y: 268, distance: 46.7
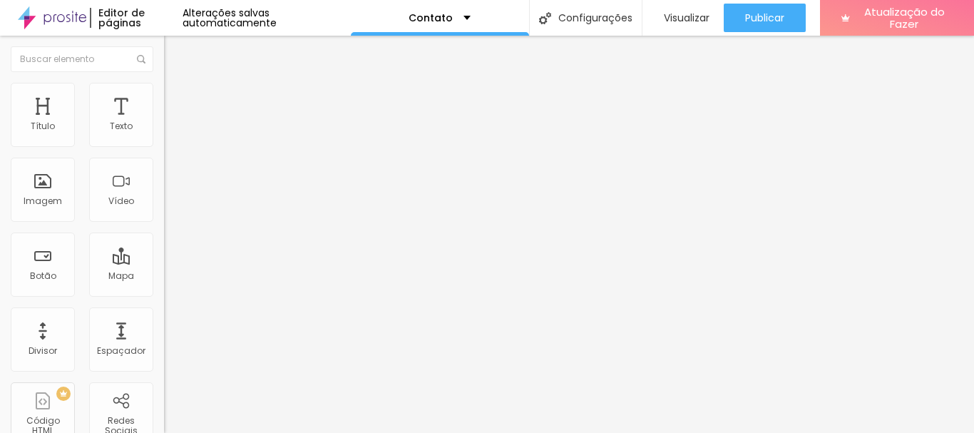
paste input "[DOMAIN_NAME][URL][DOMAIN_NAME]"
type input "[URL][DOMAIN_NAME][DOMAIN_NAME]"
click at [164, 370] on div "Editar nulo Conteúdo Estilo Avançado Facebook Rede social TikTok Endereço URL h…" at bounding box center [246, 234] width 164 height 397
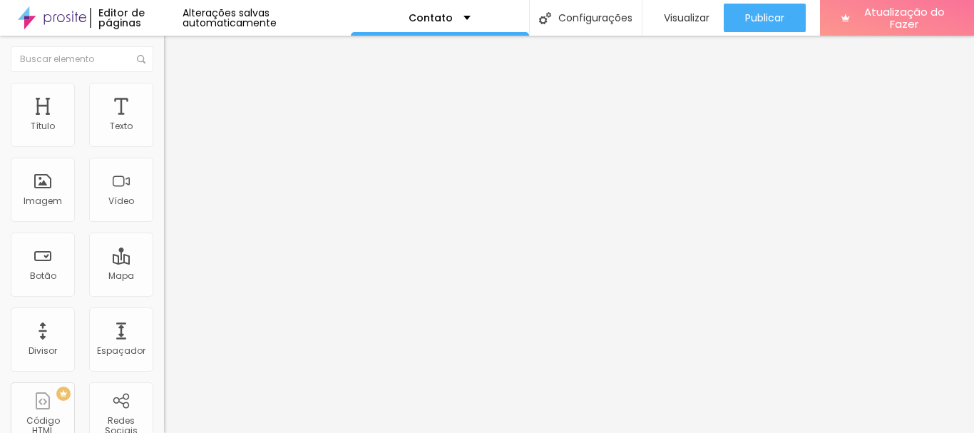
drag, startPoint x: 19, startPoint y: 165, endPoint x: 19, endPoint y: 129, distance: 35.7
type input "[URL][DOMAIN_NAME][DOMAIN_NAME]"
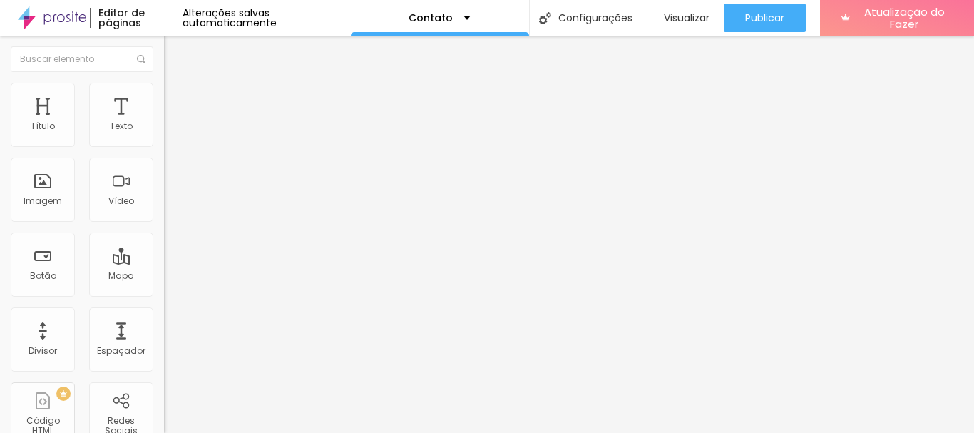
type input "[URL][DOMAIN_NAME]"
click at [164, 286] on font "Instagram" at bounding box center [187, 292] width 47 height 12
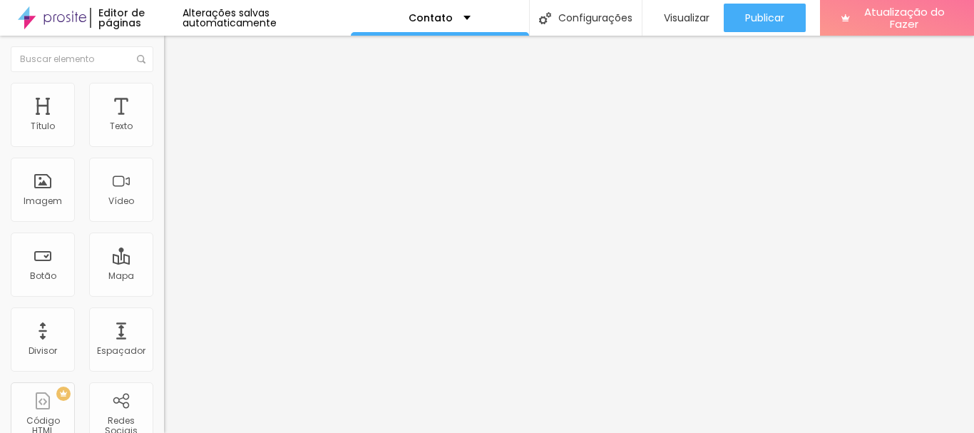
click at [239, 16] on font "Alterações salvas automaticamente" at bounding box center [230, 18] width 94 height 24
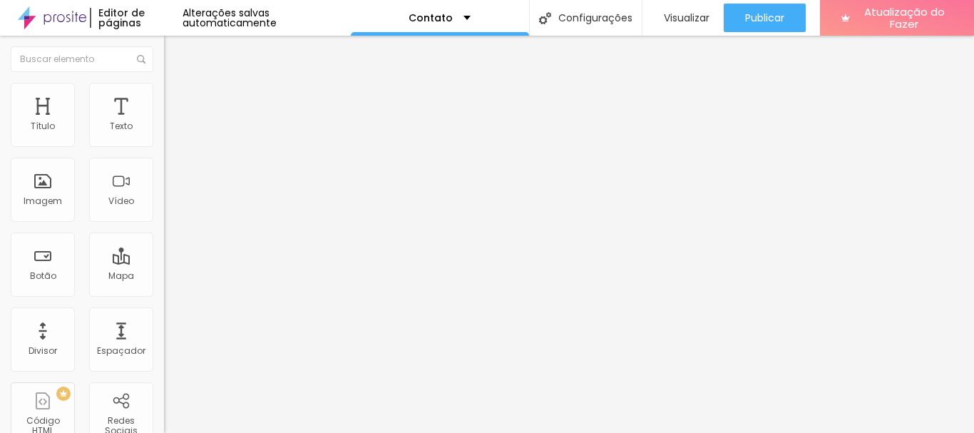
click at [162, 26] on div "Editor de páginas" at bounding box center [136, 18] width 93 height 20
click at [66, 18] on img at bounding box center [52, 18] width 68 height 36
